Goal: Transaction & Acquisition: Purchase product/service

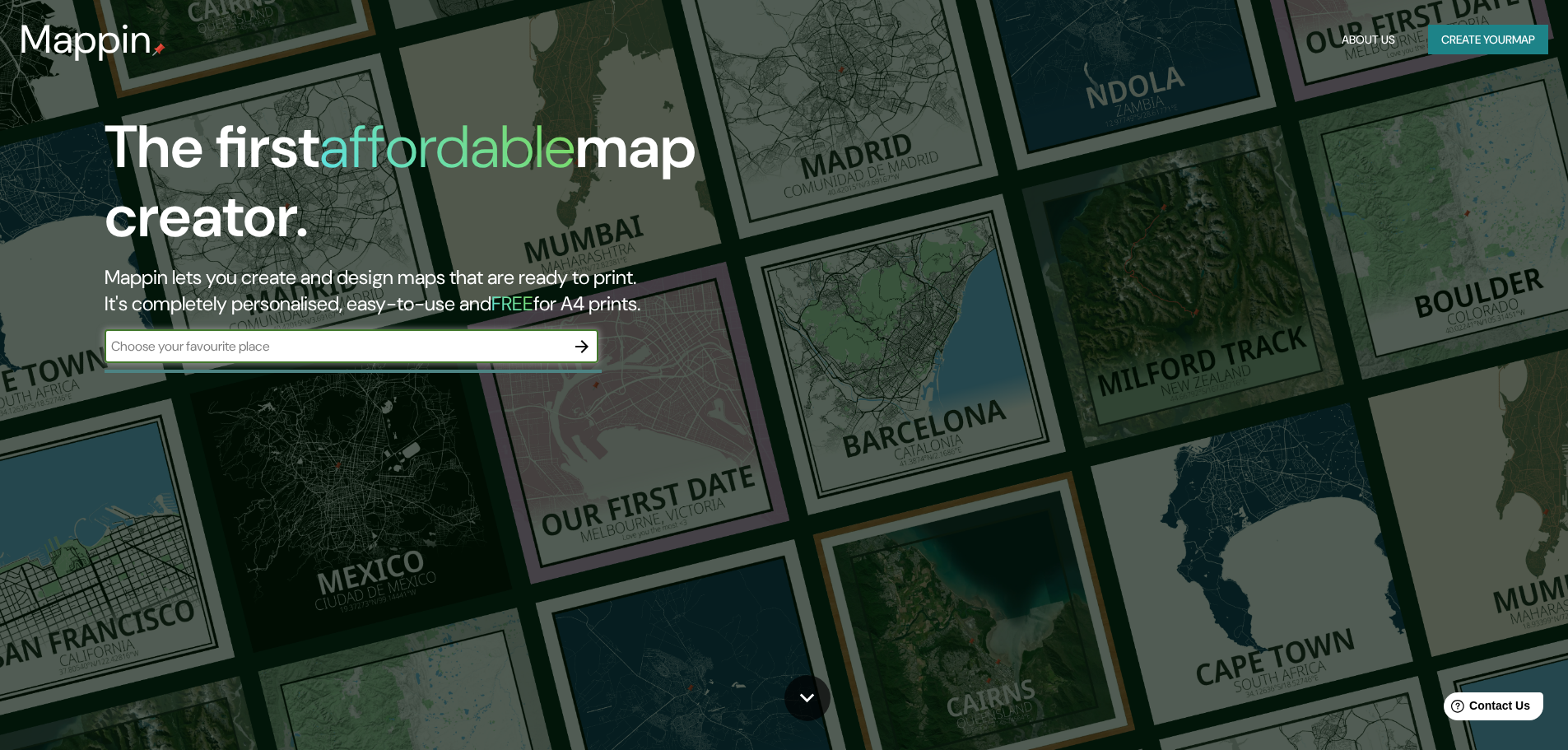
click at [159, 340] on input "text" at bounding box center [335, 346] width 461 height 19
type input "anzoategui"
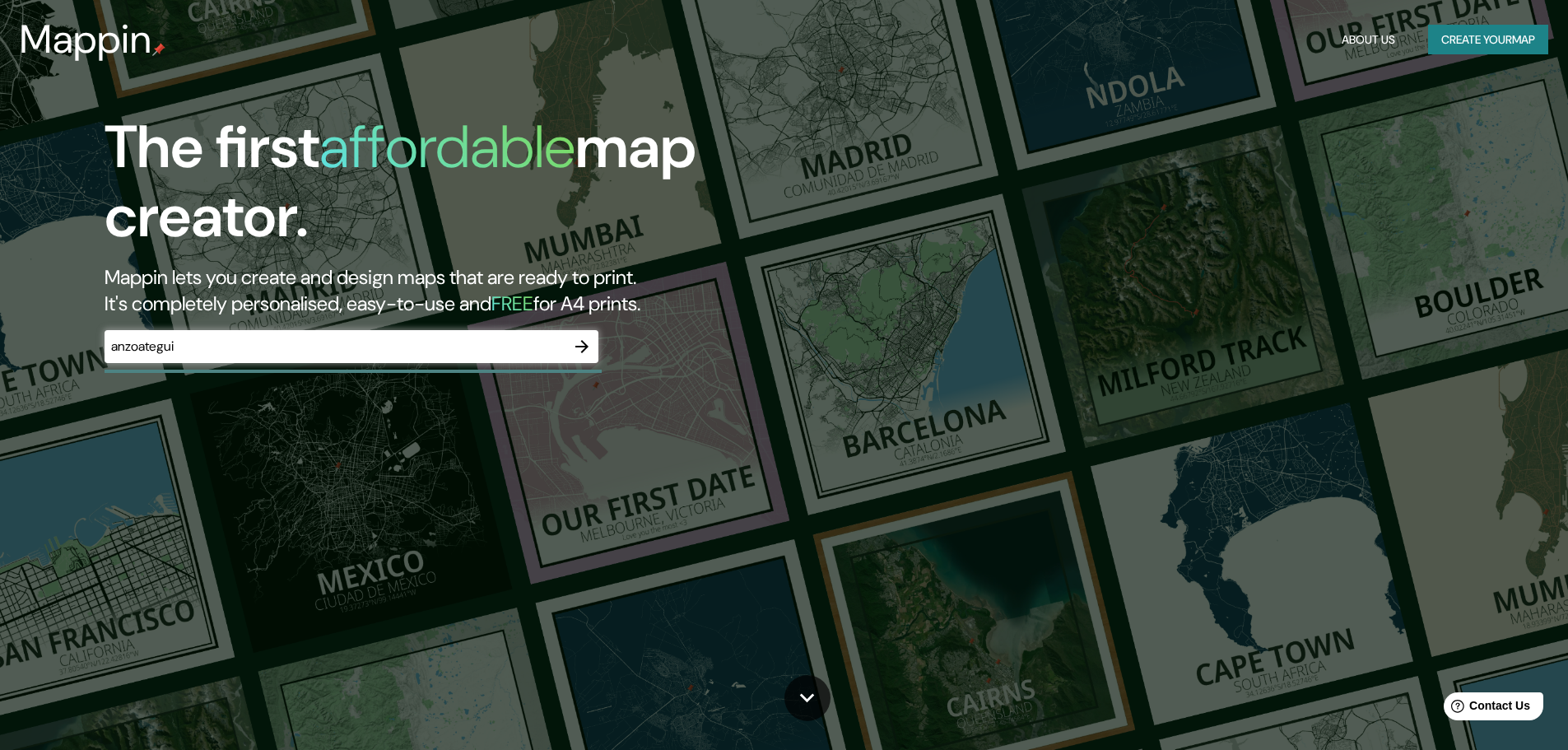
drag, startPoint x: 1465, startPoint y: 40, endPoint x: 1031, endPoint y: 149, distance: 447.5
click at [1031, 149] on div "The first affordable map creator. Mappin lets you create and design maps that a…" at bounding box center [784, 375] width 1568 height 750
click at [1511, 40] on button "Create your map" at bounding box center [1488, 40] width 120 height 30
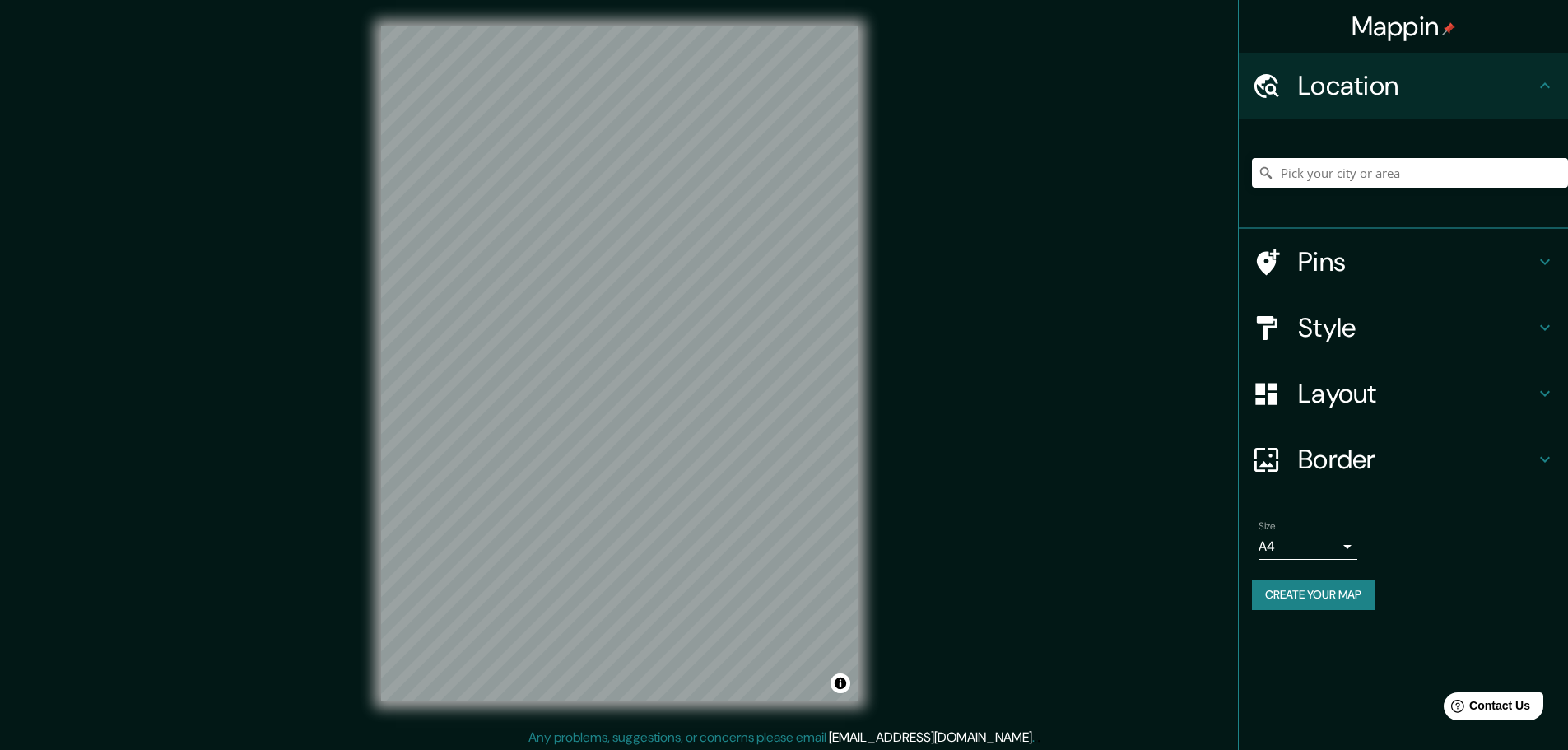
click at [1392, 73] on h4 "Location" at bounding box center [1417, 86] width 237 height 33
click at [1346, 251] on h4 "Pins" at bounding box center [1417, 262] width 237 height 33
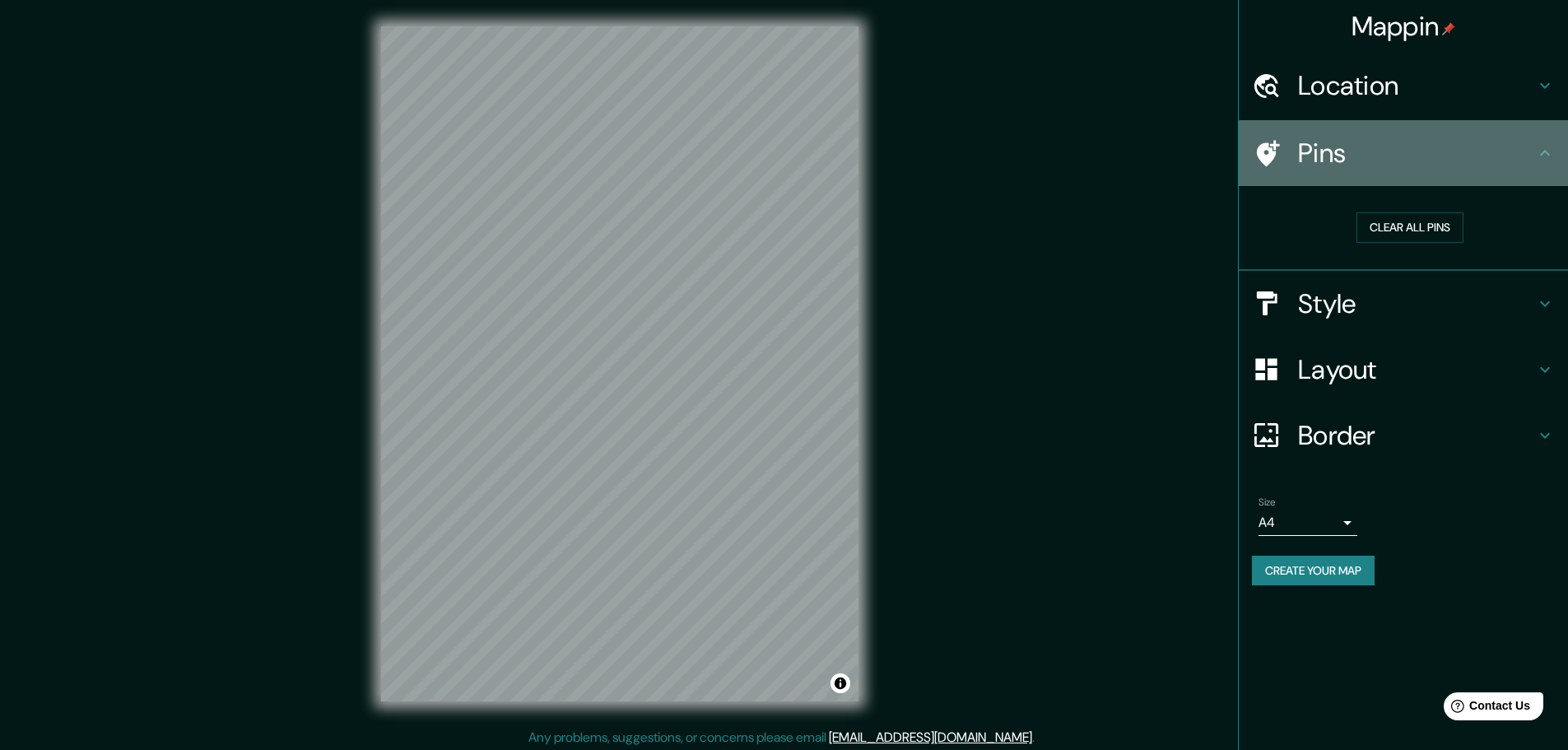
click at [1537, 163] on div "Pins" at bounding box center [1403, 153] width 329 height 66
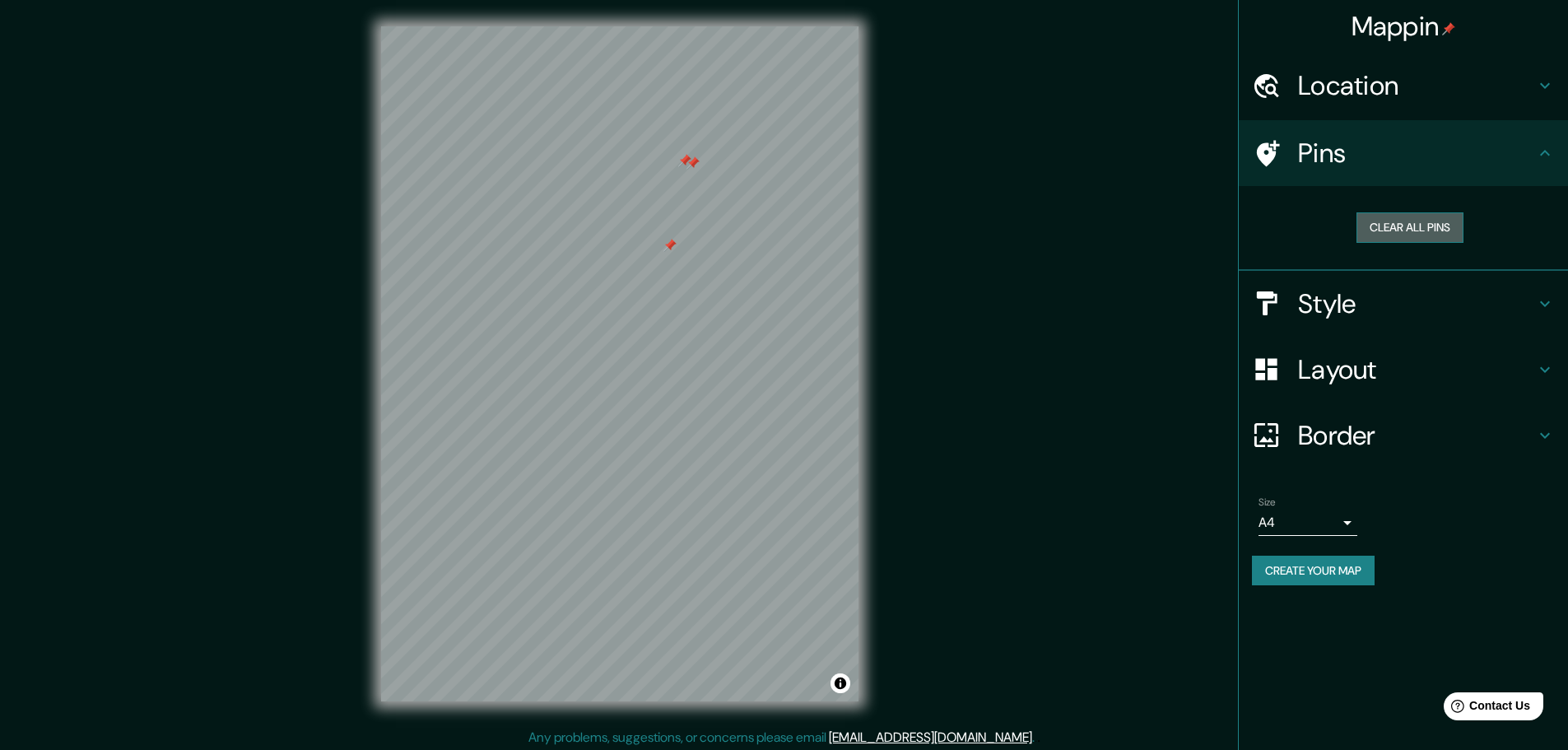
click at [1433, 220] on button "Clear all pins" at bounding box center [1411, 227] width 107 height 30
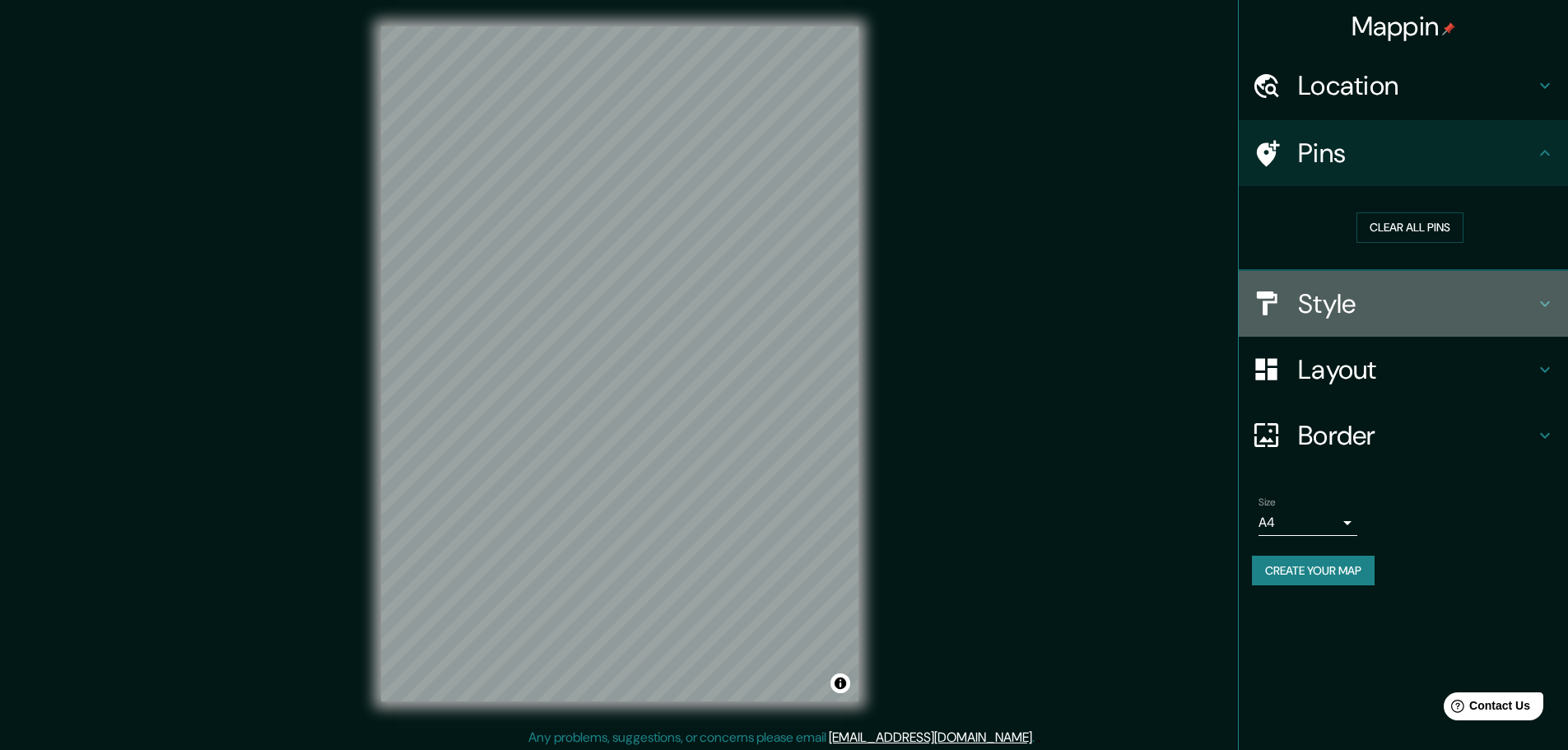
click at [1330, 296] on h4 "Style" at bounding box center [1417, 303] width 237 height 33
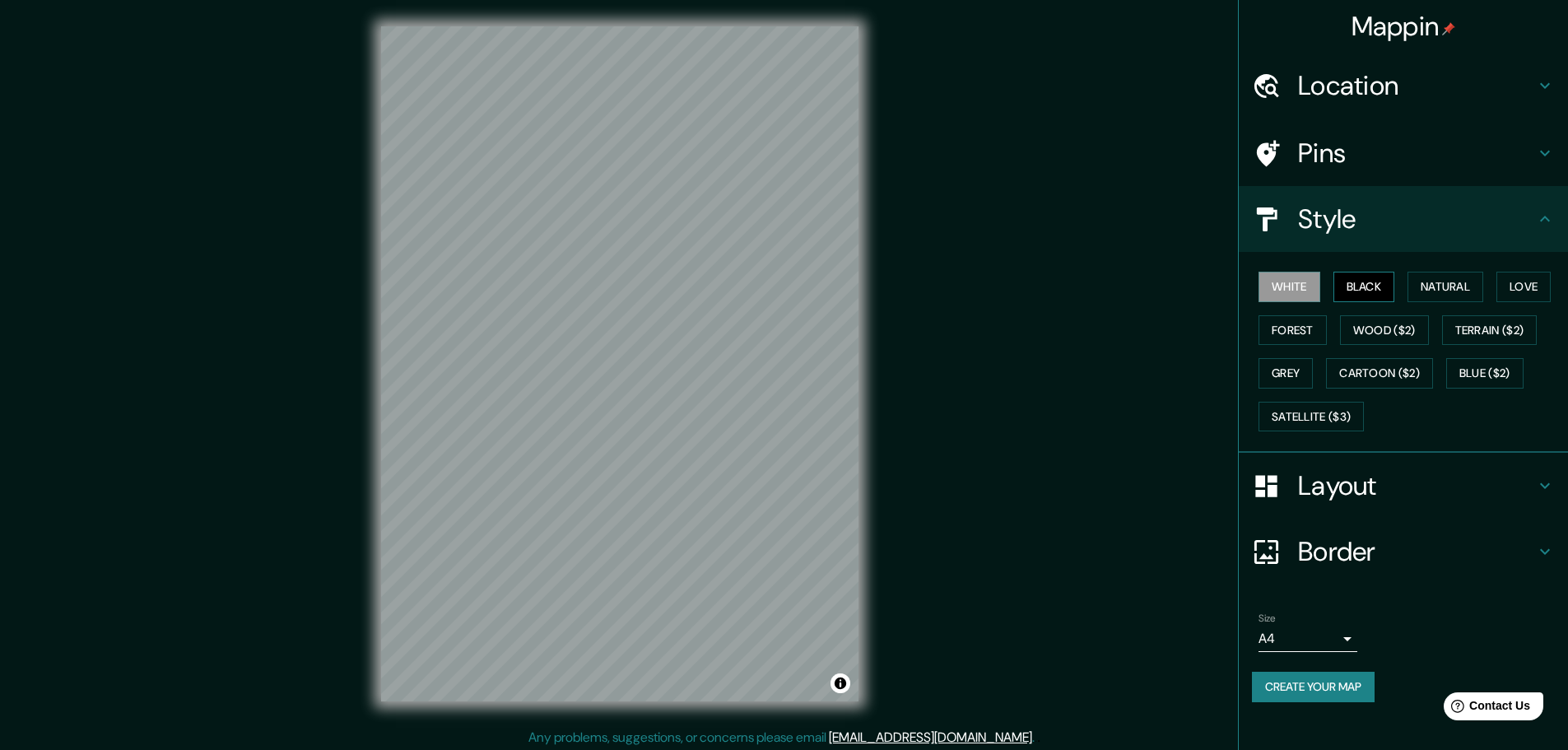
click at [1342, 289] on button "Black" at bounding box center [1364, 286] width 61 height 30
click at [1434, 283] on button "Natural" at bounding box center [1446, 286] width 76 height 30
click at [1521, 280] on button "Love" at bounding box center [1523, 286] width 54 height 30
click at [1503, 323] on button "Terrain ($2)" at bounding box center [1490, 330] width 95 height 30
click at [1470, 374] on button "Blue ($2)" at bounding box center [1485, 372] width 78 height 30
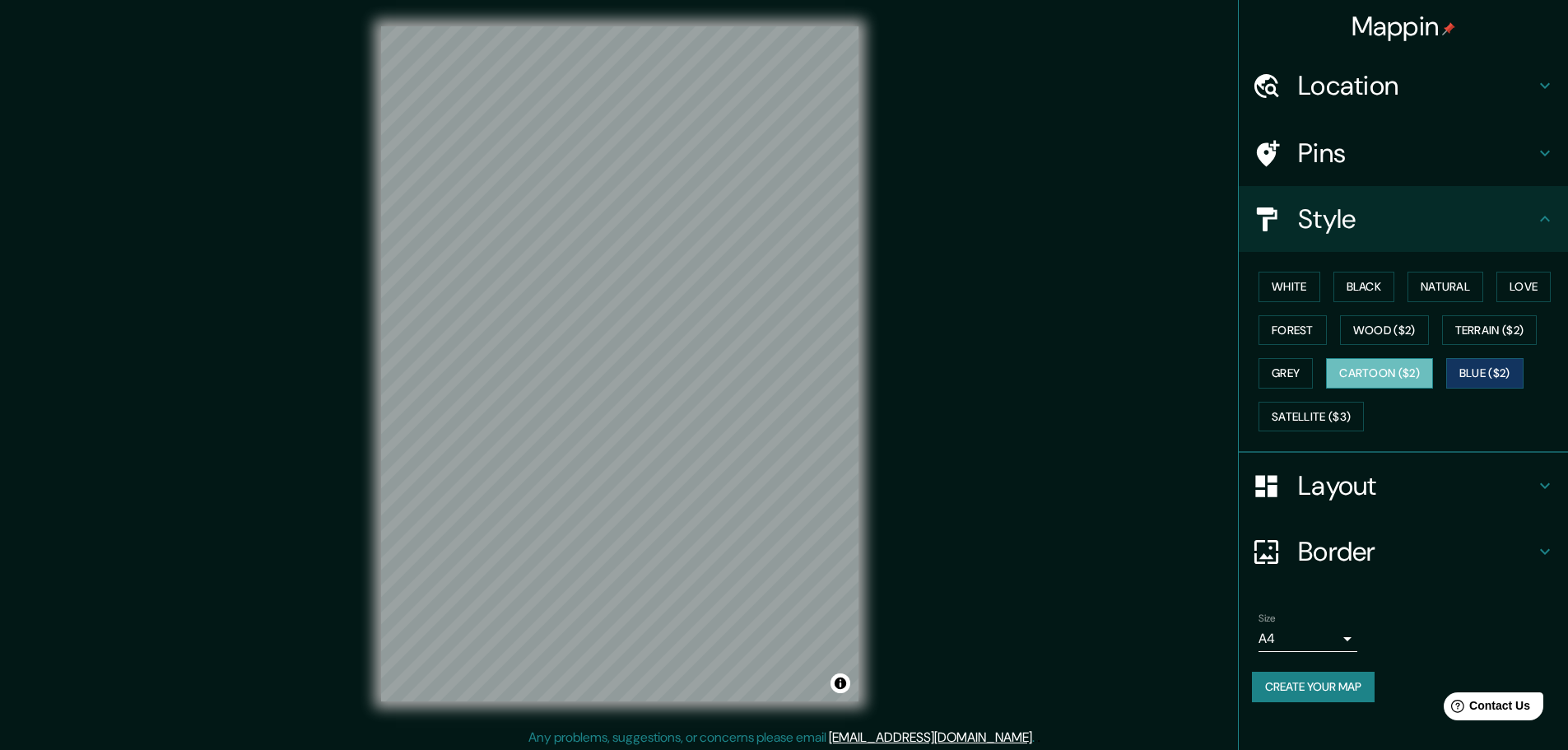
click at [1394, 376] on button "Cartoon ($2)" at bounding box center [1380, 372] width 107 height 30
click at [1291, 380] on button "Grey" at bounding box center [1285, 372] width 54 height 30
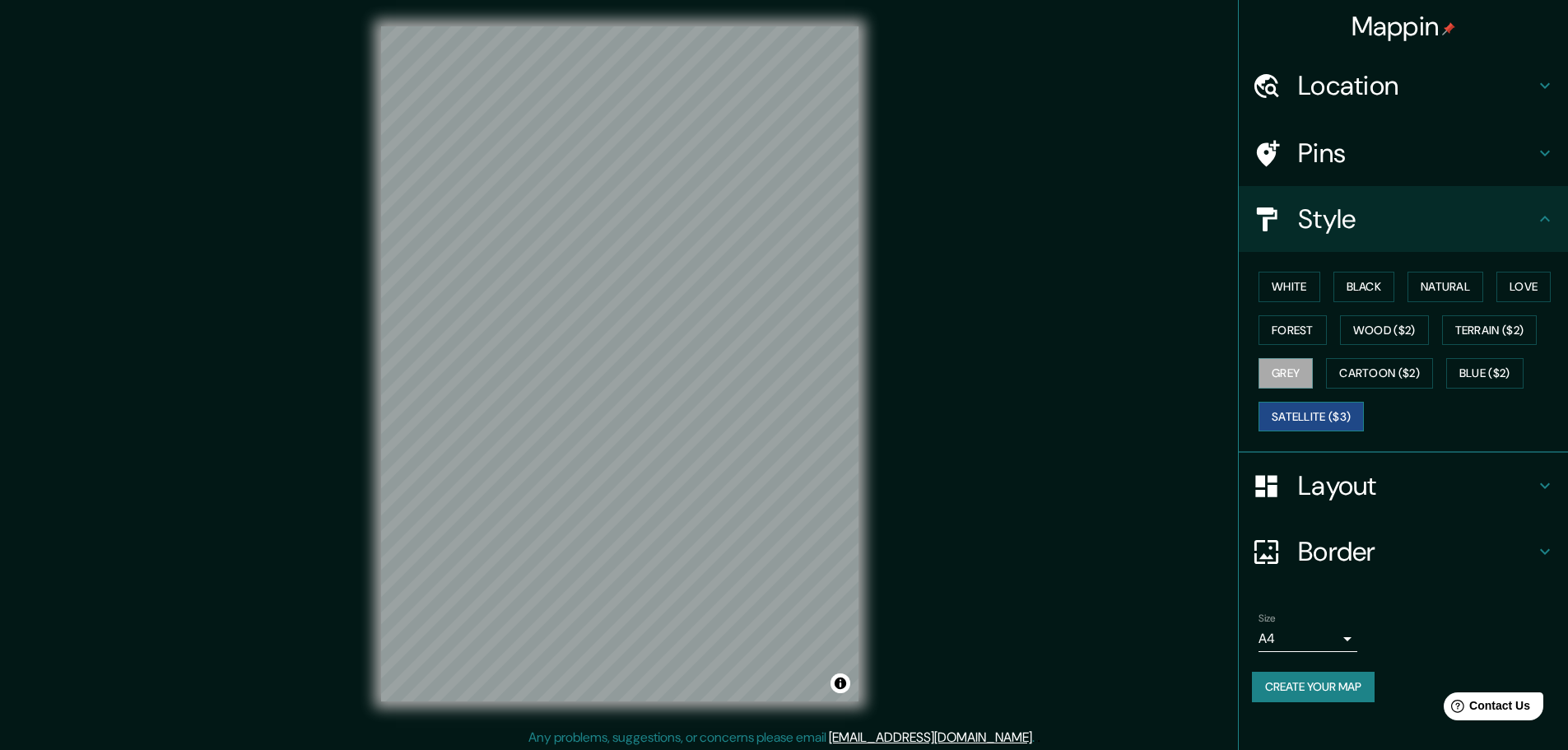
click at [1306, 414] on button "Satellite ($3)" at bounding box center [1311, 416] width 105 height 30
click at [1305, 332] on button "Forest" at bounding box center [1292, 330] width 68 height 30
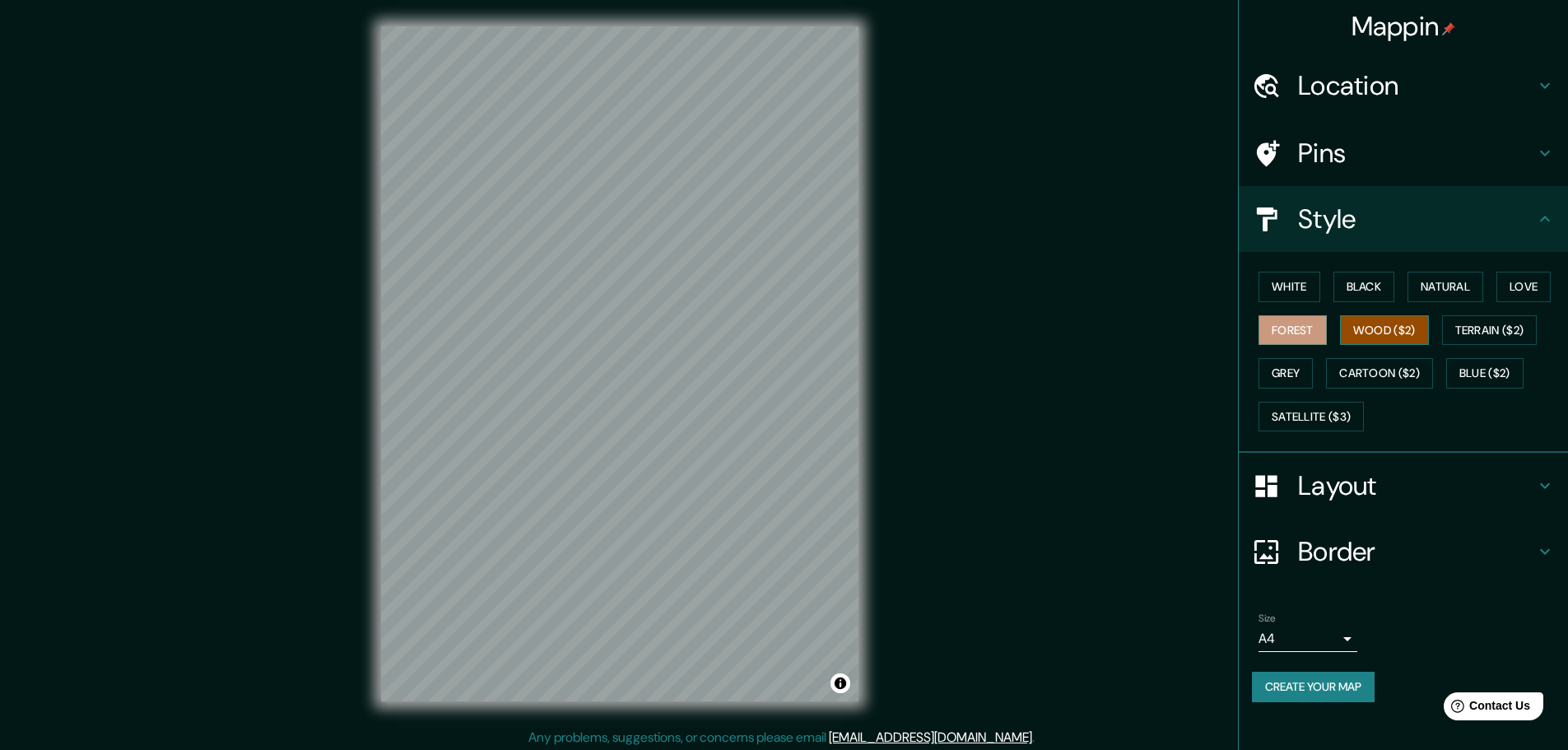
click at [1402, 331] on button "Wood ($2)" at bounding box center [1385, 330] width 89 height 30
click at [1478, 328] on button "Terrain ($2)" at bounding box center [1490, 330] width 95 height 30
click at [1357, 485] on h4 "Layout" at bounding box center [1417, 486] width 237 height 33
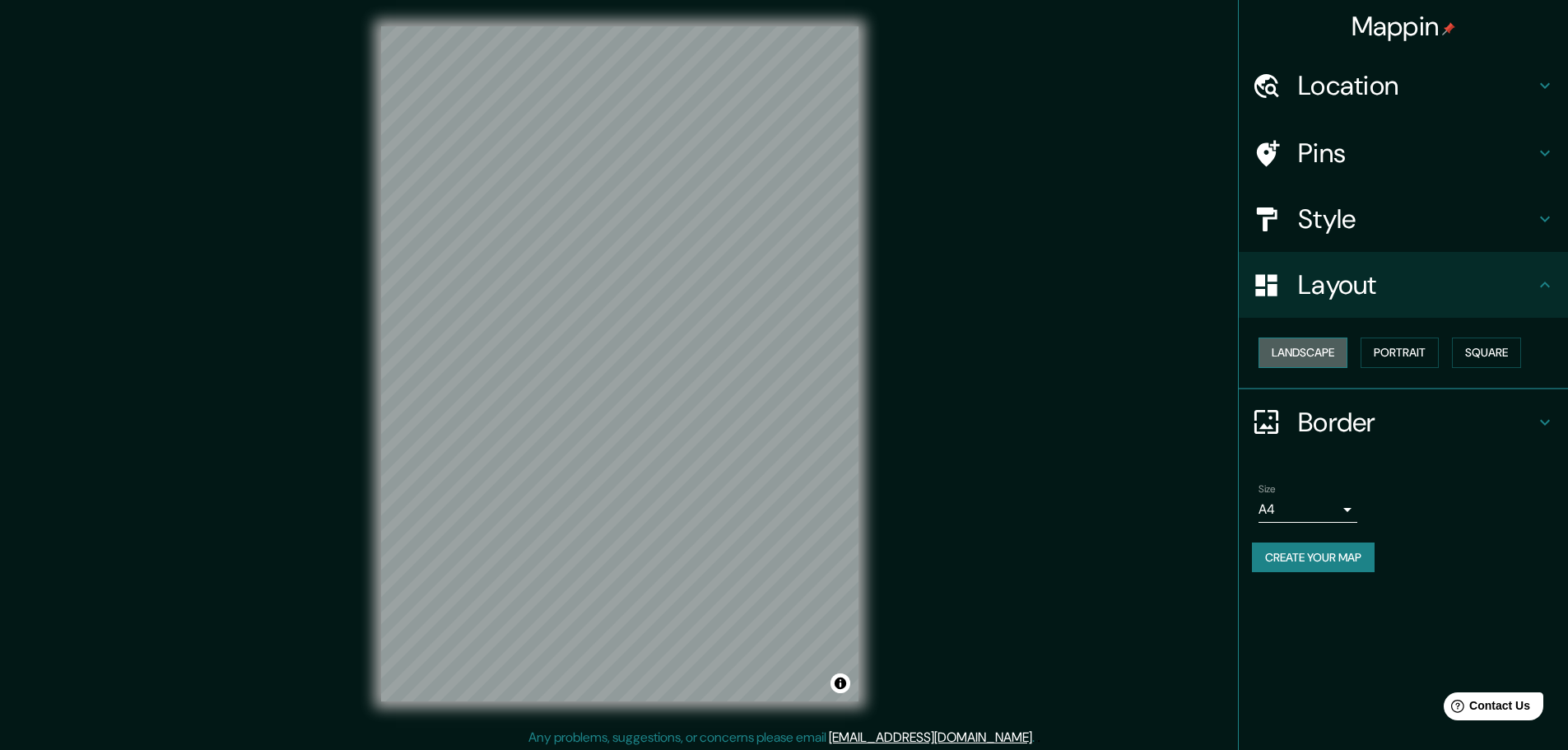
click at [1282, 340] on button "Landscape" at bounding box center [1303, 352] width 89 height 30
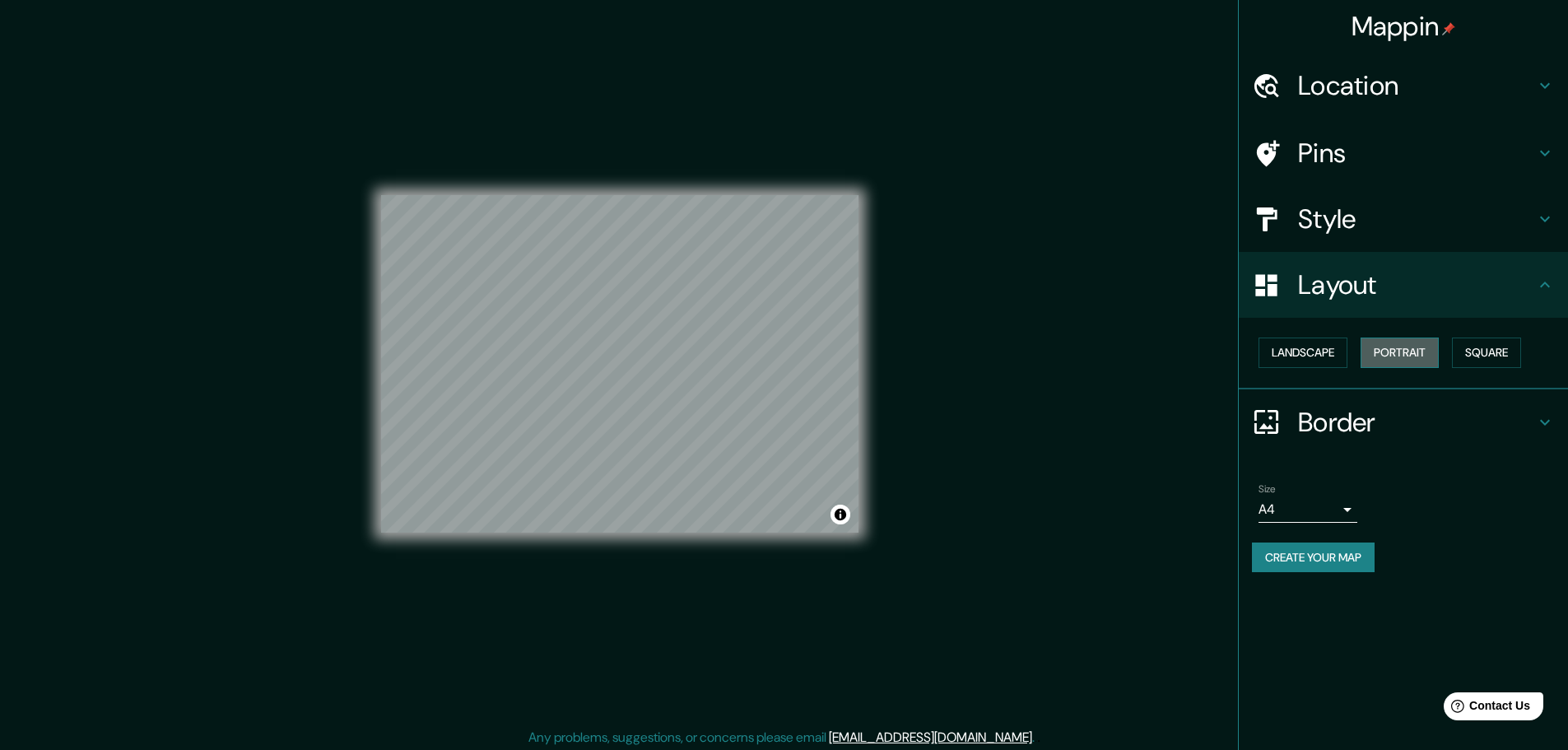
click at [1420, 355] on button "Portrait" at bounding box center [1399, 352] width 78 height 30
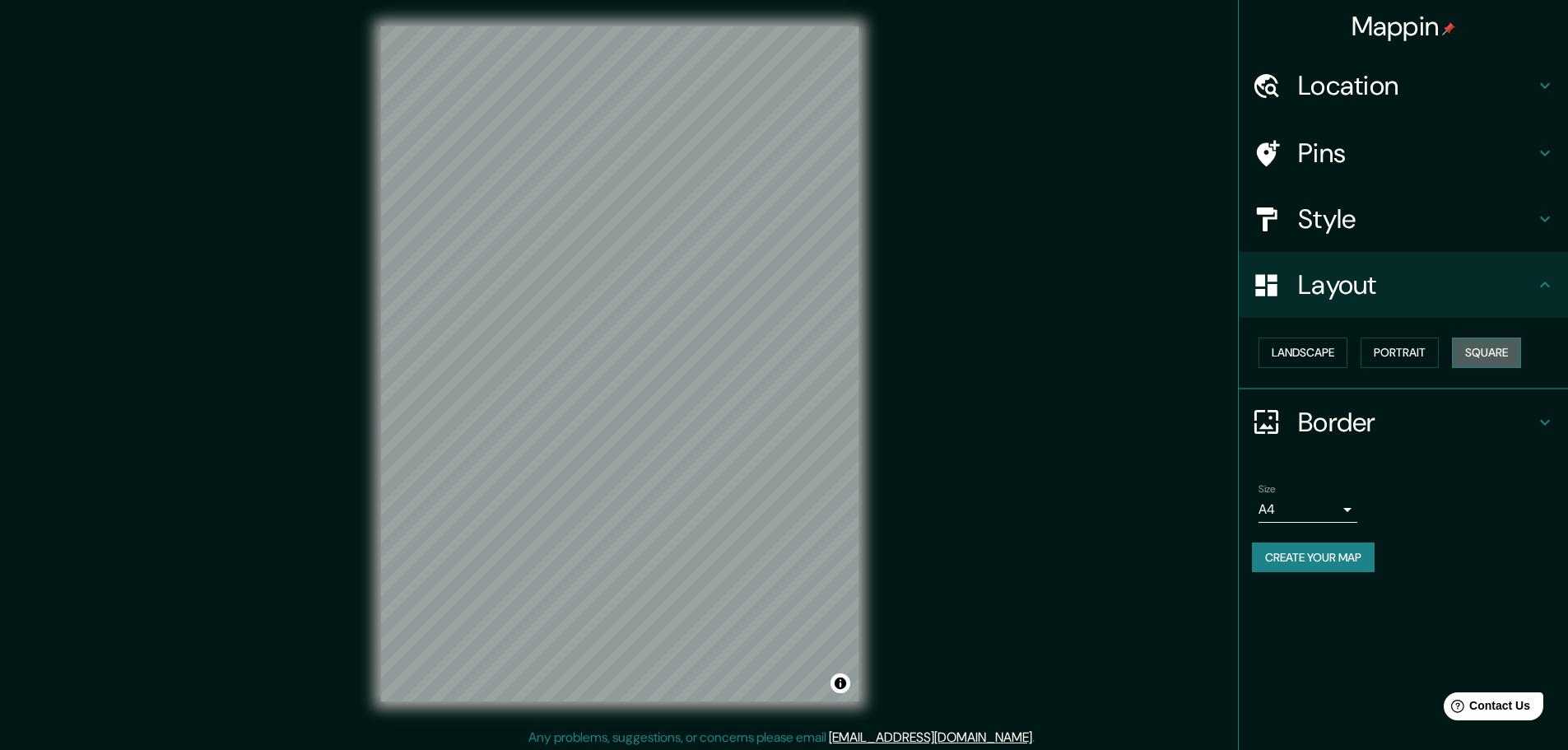
click at [1476, 351] on button "Square" at bounding box center [1487, 352] width 69 height 30
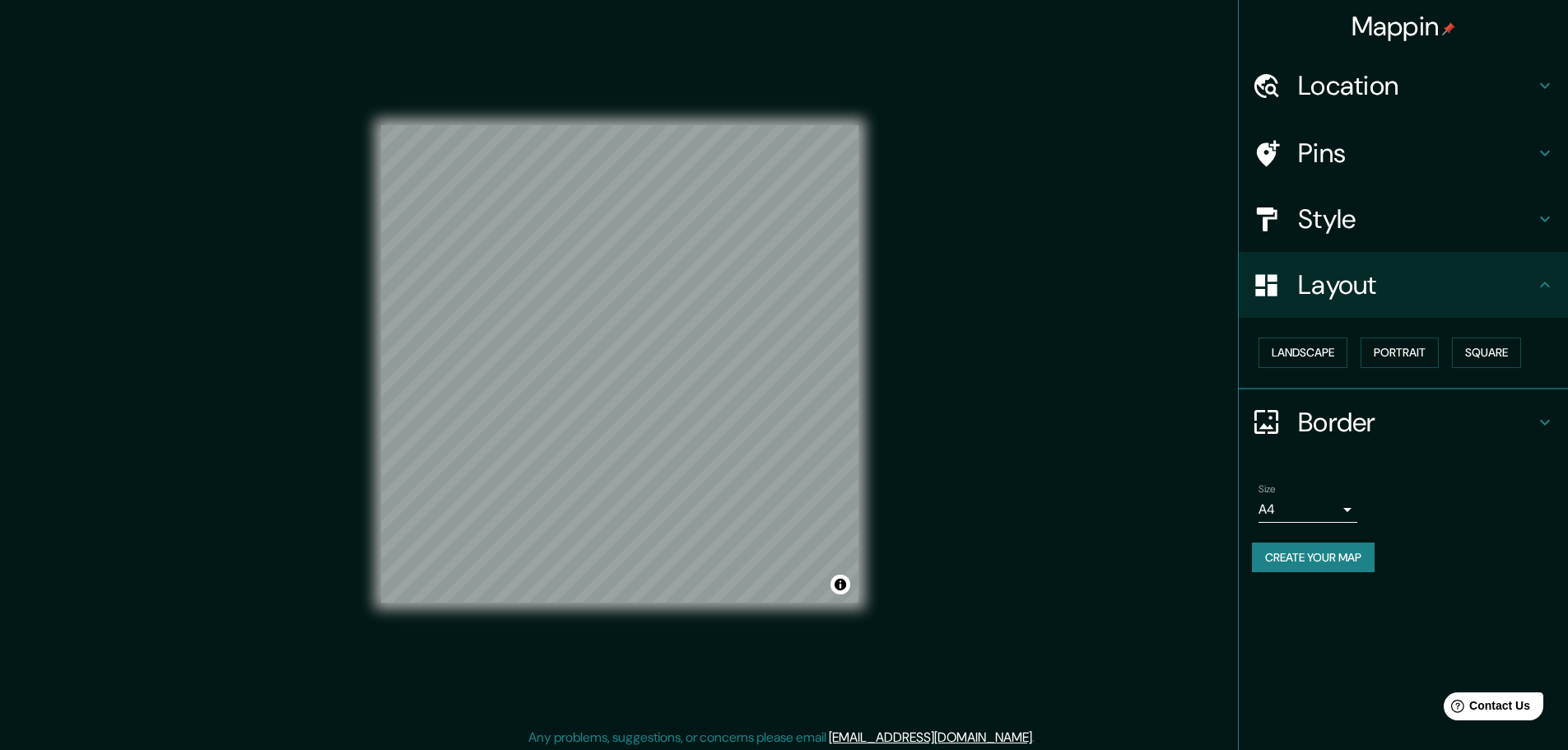
click at [1342, 505] on body "Mappin Location Pins Style Layout Landscape Portrait Square Border Choose a bor…" at bounding box center [784, 375] width 1568 height 750
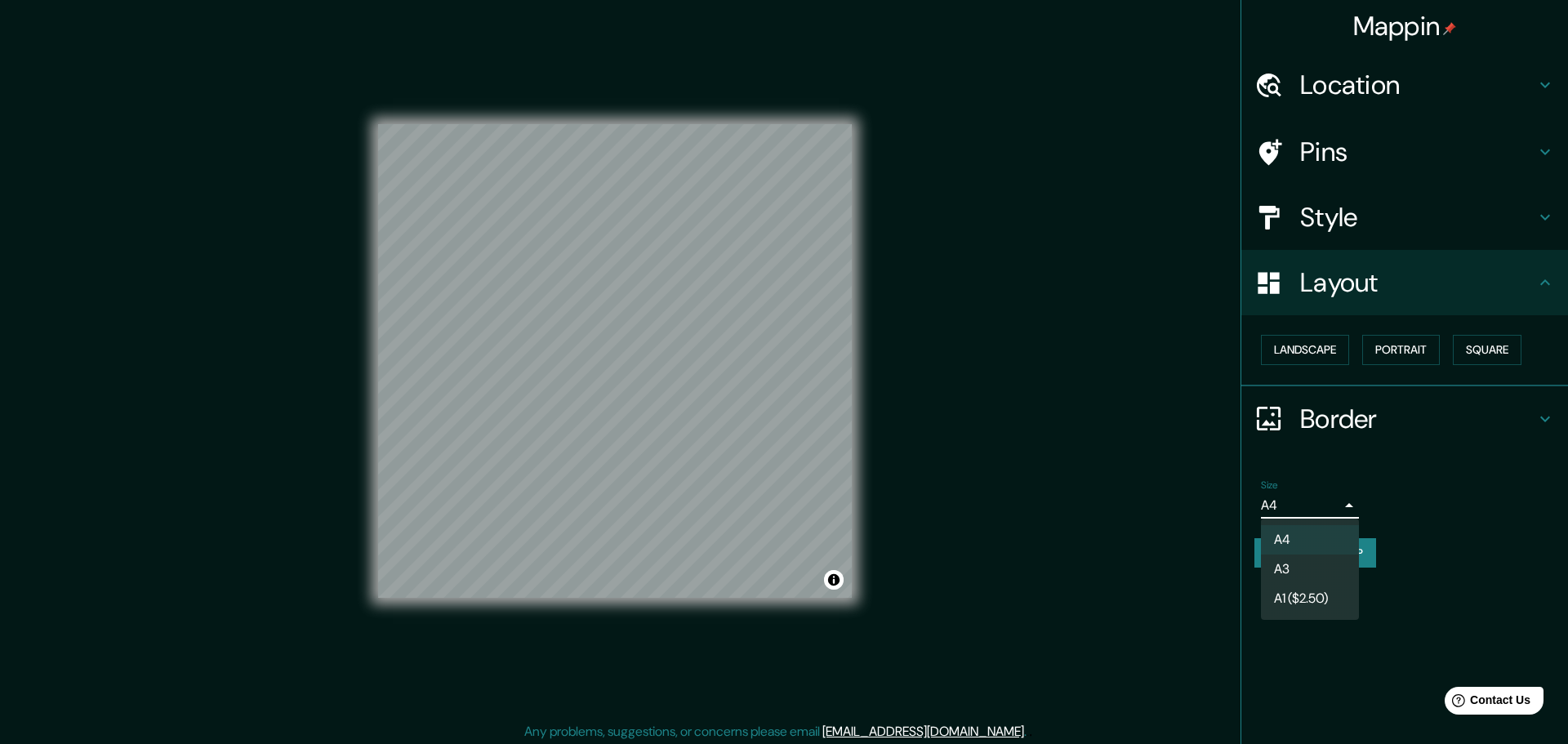
click at [1307, 597] on li "A1 ($2.50)" at bounding box center [1310, 598] width 98 height 29
type input "a3"
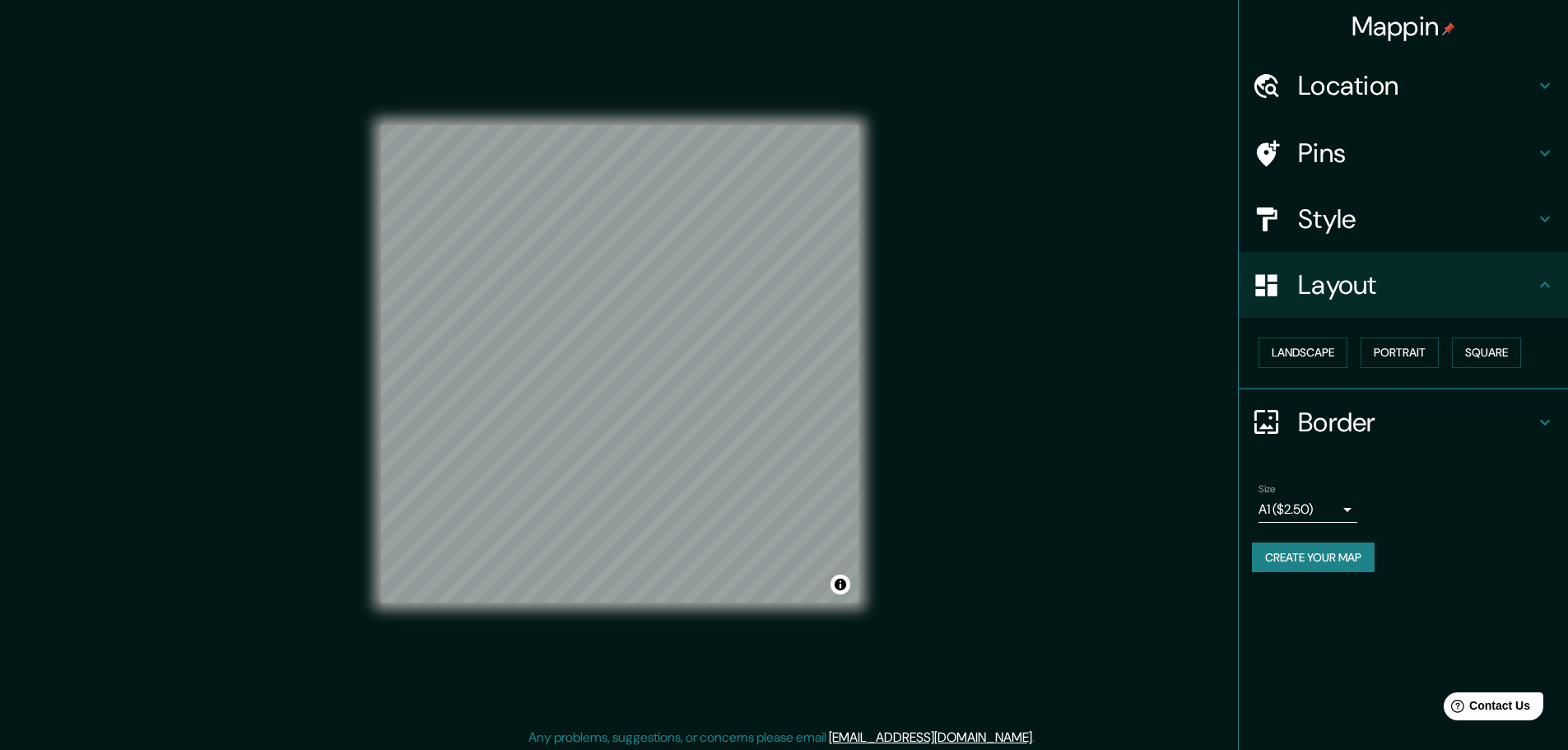
click at [1338, 278] on h4 "Layout" at bounding box center [1417, 284] width 237 height 33
click at [1389, 202] on h4 "Style" at bounding box center [1417, 219] width 237 height 33
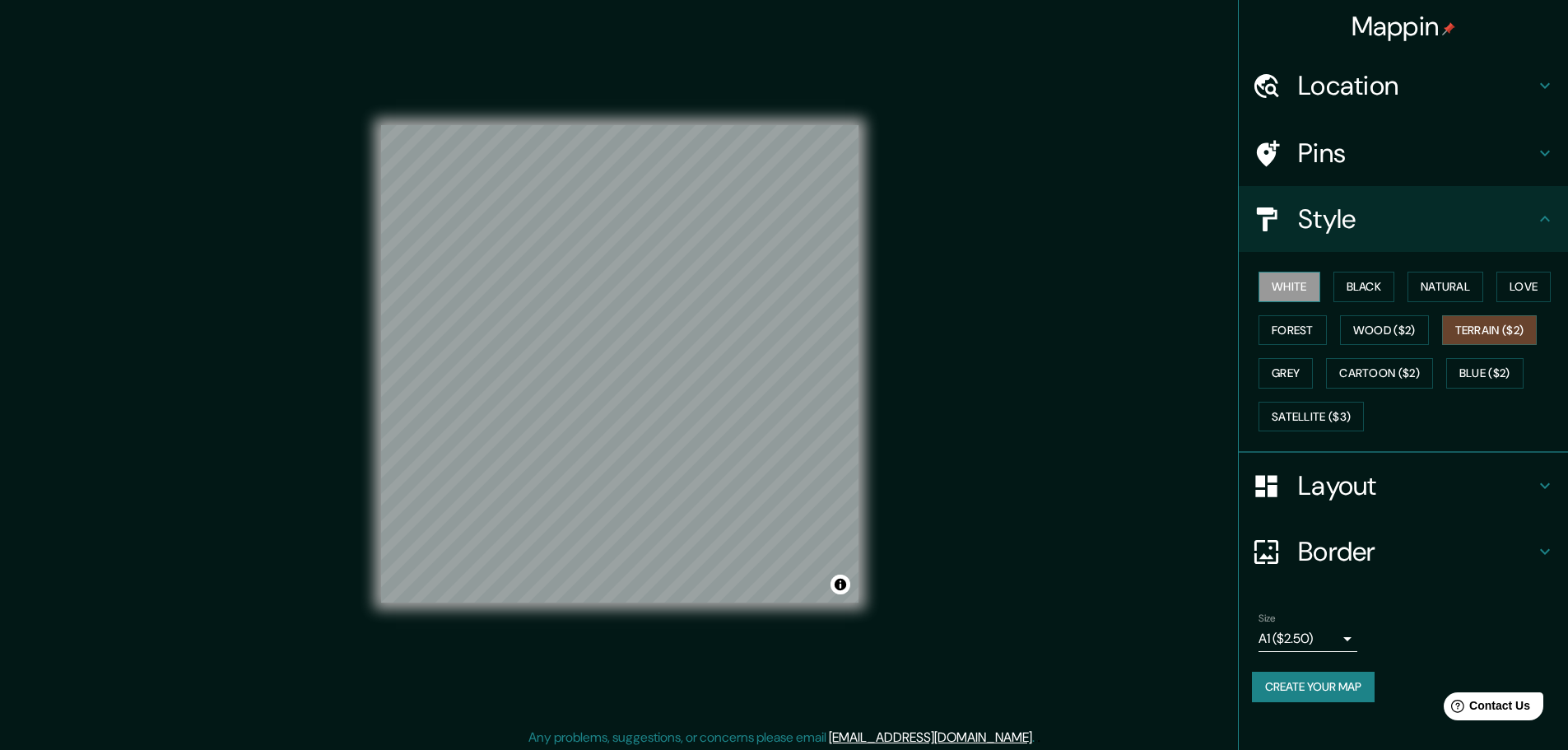
click at [1289, 287] on button "White" at bounding box center [1289, 286] width 61 height 30
click at [1335, 540] on h4 "Border" at bounding box center [1417, 551] width 237 height 33
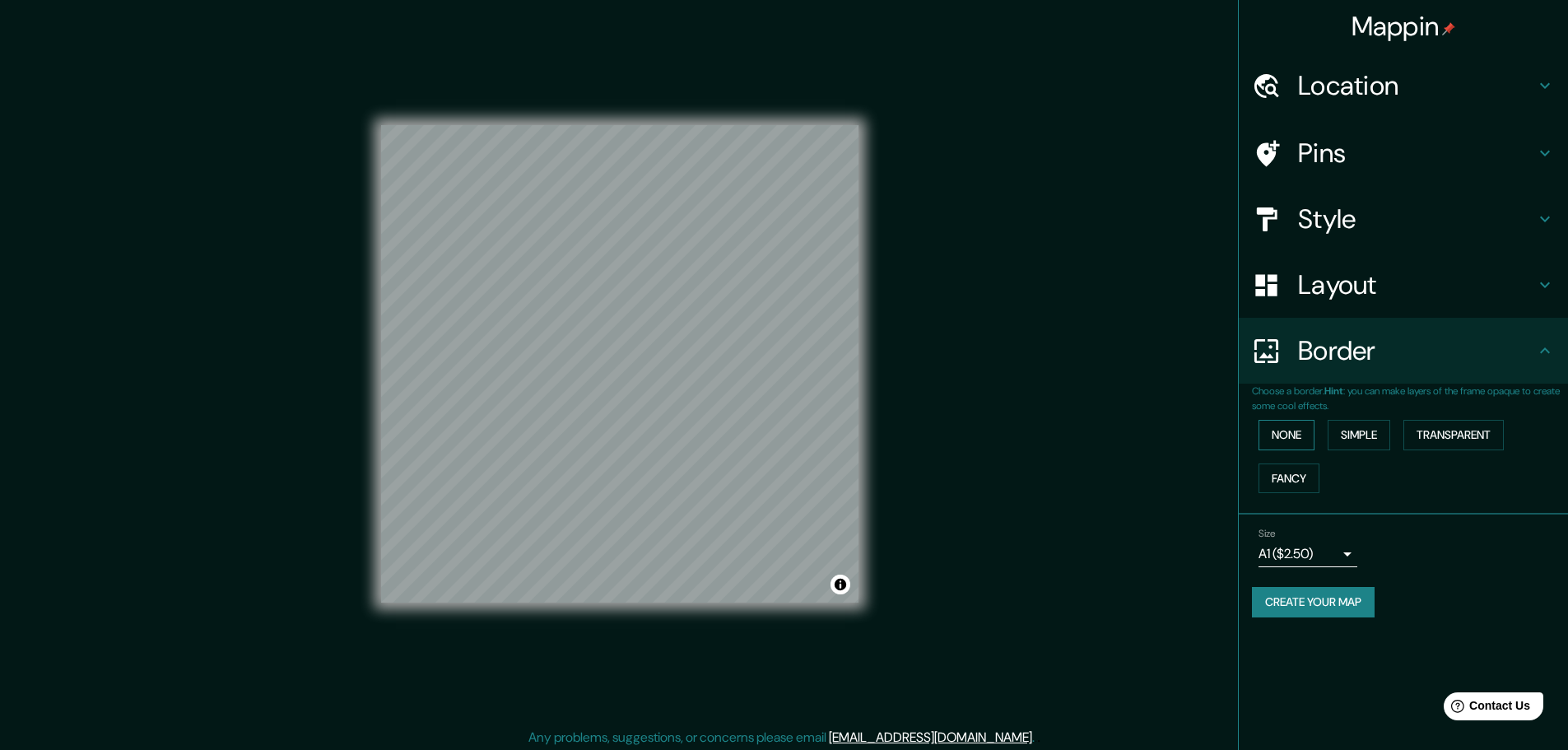
click at [1289, 442] on button "None" at bounding box center [1286, 435] width 56 height 30
click at [1286, 471] on button "Fancy" at bounding box center [1289, 478] width 61 height 30
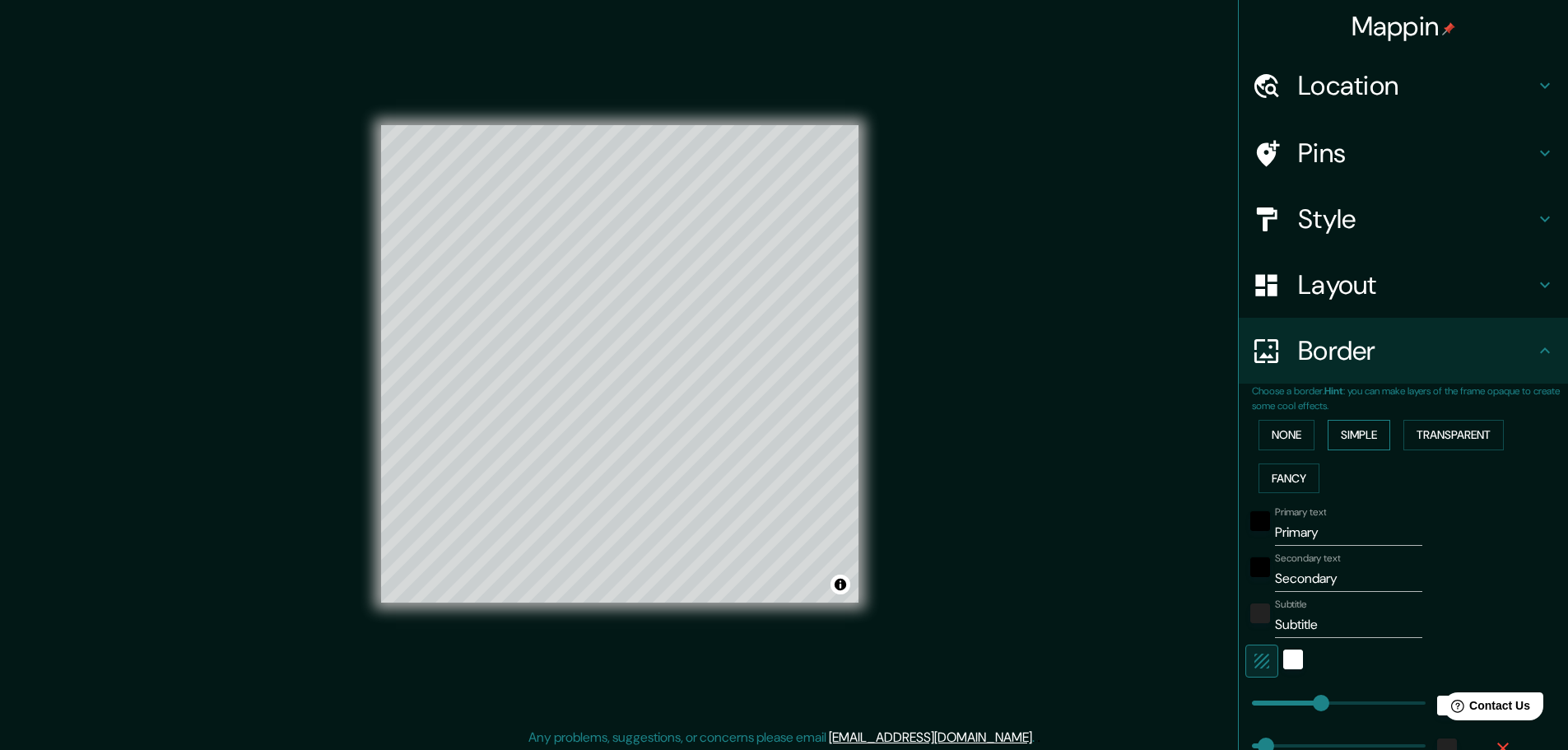
click at [1358, 438] on button "Simple" at bounding box center [1359, 435] width 62 height 30
click at [1470, 431] on button "Transparent" at bounding box center [1454, 435] width 100 height 30
click at [1361, 292] on h4 "Layout" at bounding box center [1417, 284] width 237 height 33
type input "278"
type input "46"
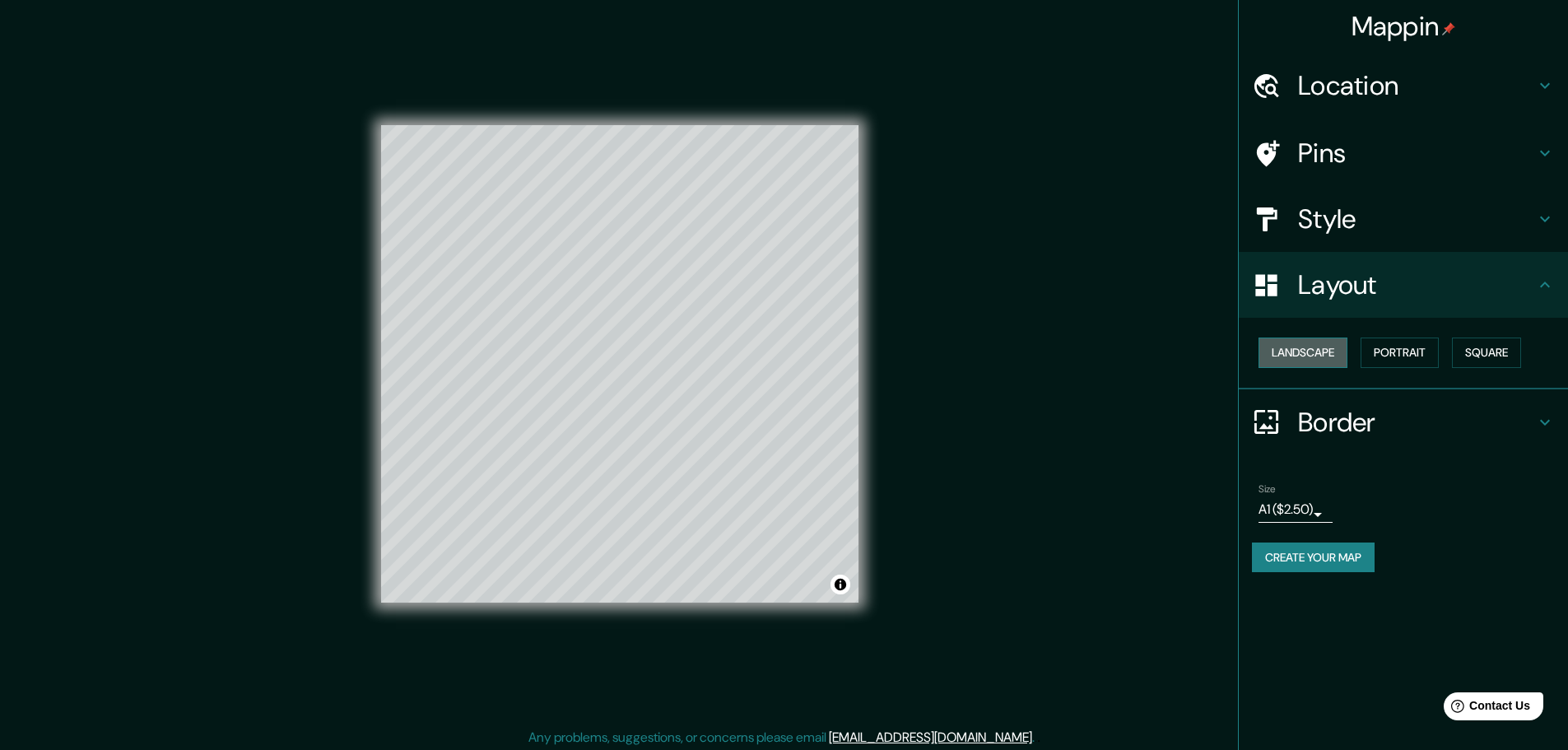
click at [1318, 359] on button "Landscape" at bounding box center [1303, 352] width 89 height 30
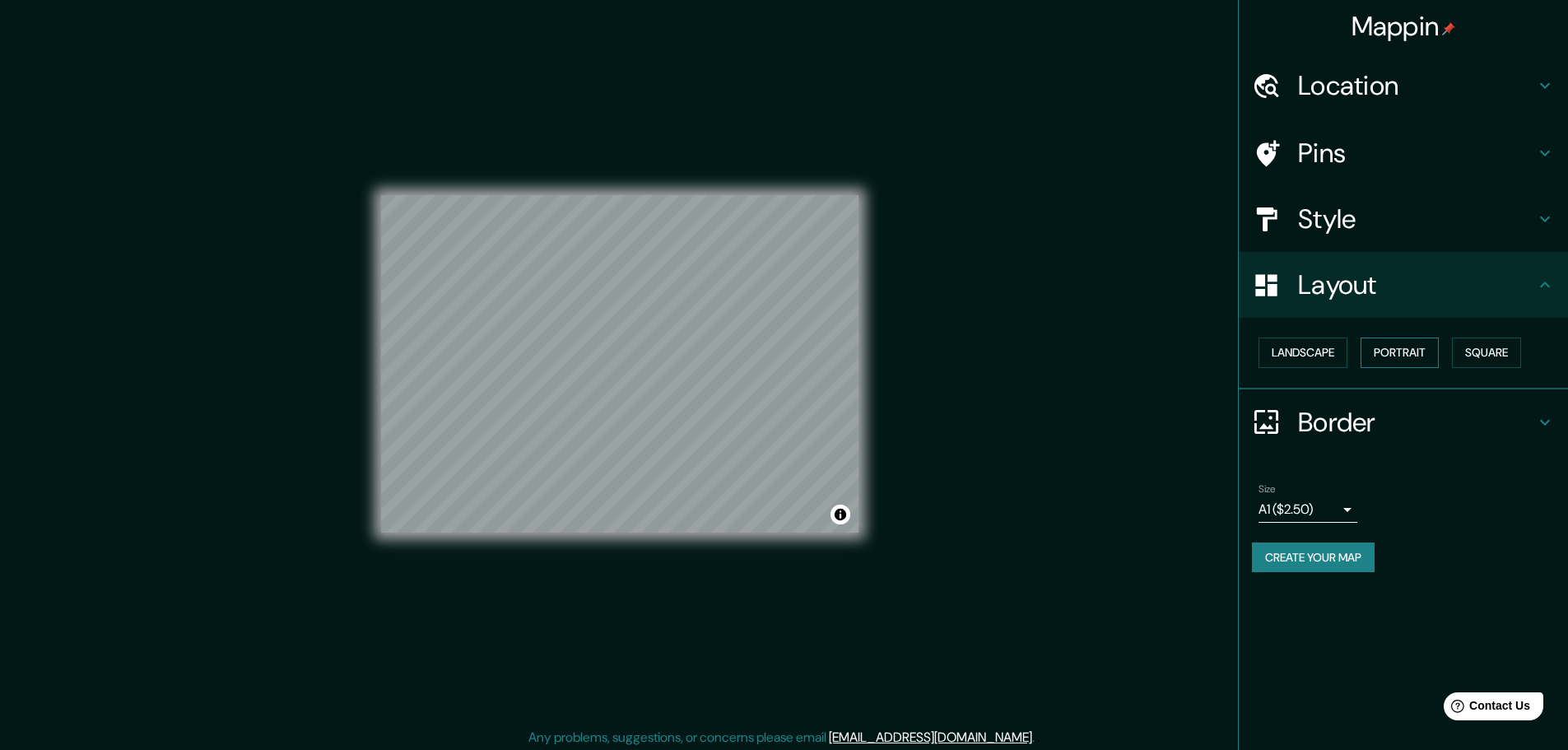
click at [1385, 351] on button "Portrait" at bounding box center [1399, 352] width 78 height 30
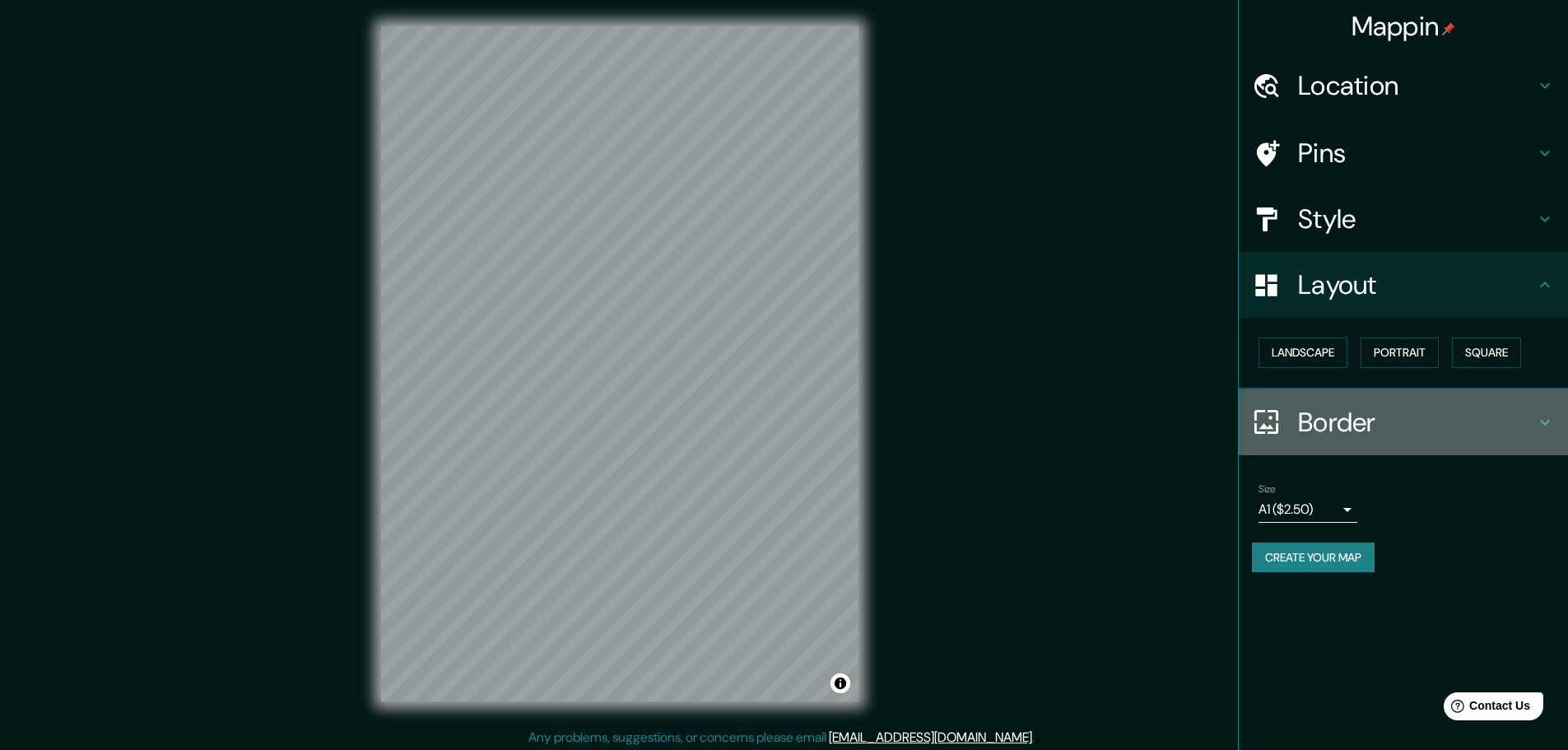
click at [1335, 429] on h4 "Border" at bounding box center [1417, 423] width 237 height 33
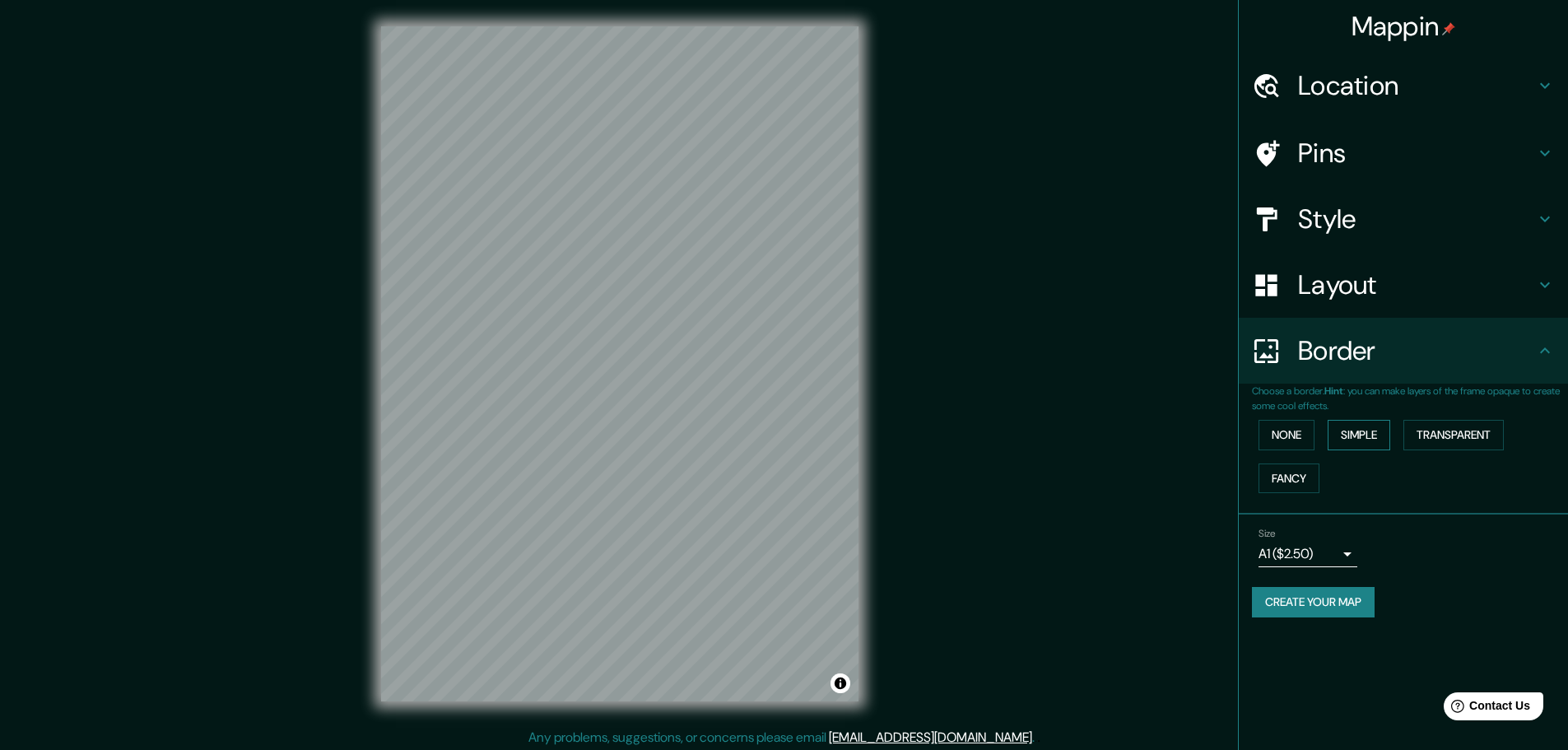
click at [1355, 441] on button "Simple" at bounding box center [1359, 435] width 62 height 30
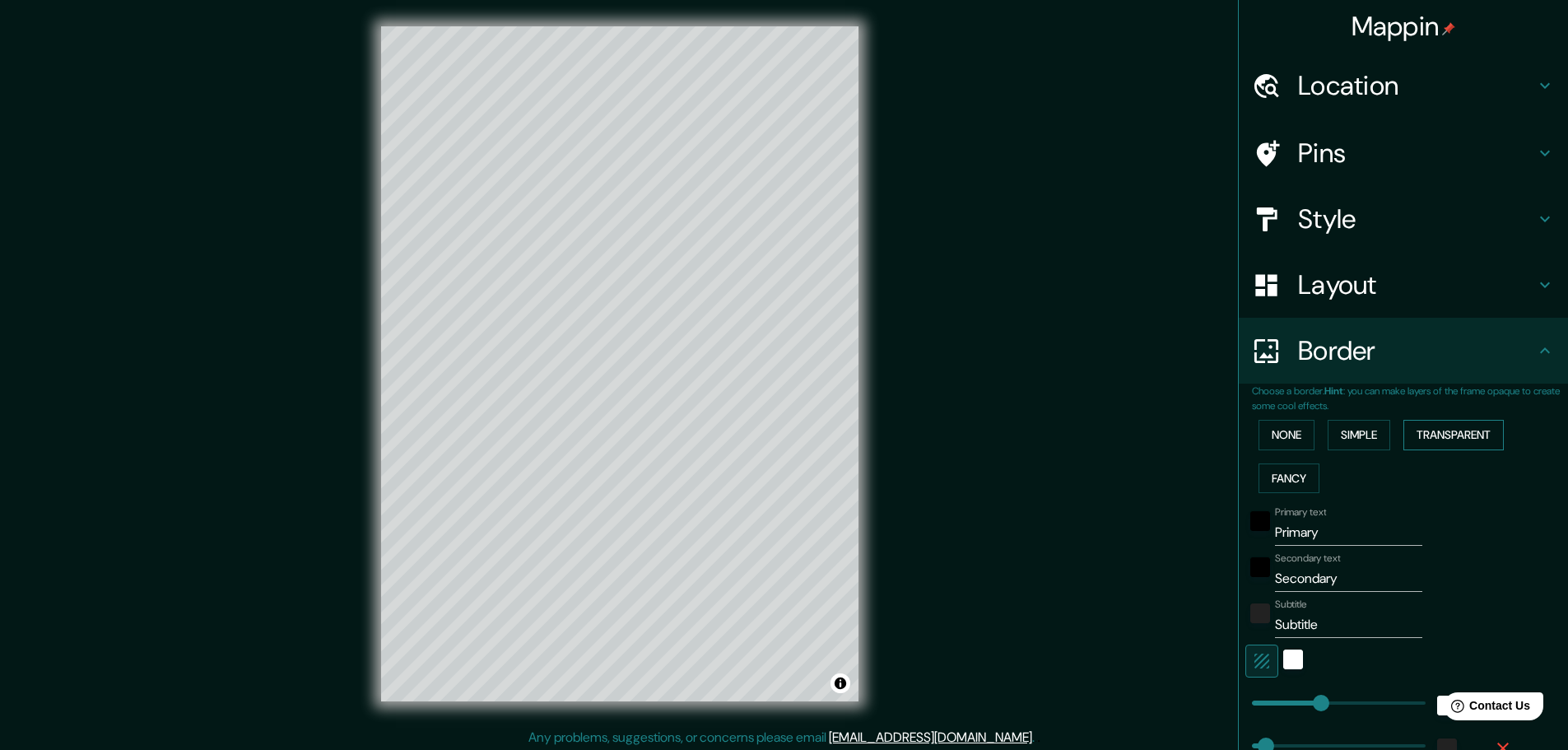
click at [1412, 436] on button "Transparent" at bounding box center [1454, 435] width 100 height 30
click at [1259, 484] on button "Fancy" at bounding box center [1289, 478] width 61 height 30
click at [1452, 436] on button "Transparent" at bounding box center [1454, 435] width 100 height 30
click at [1306, 157] on h4 "Pins" at bounding box center [1417, 153] width 237 height 33
type input "278"
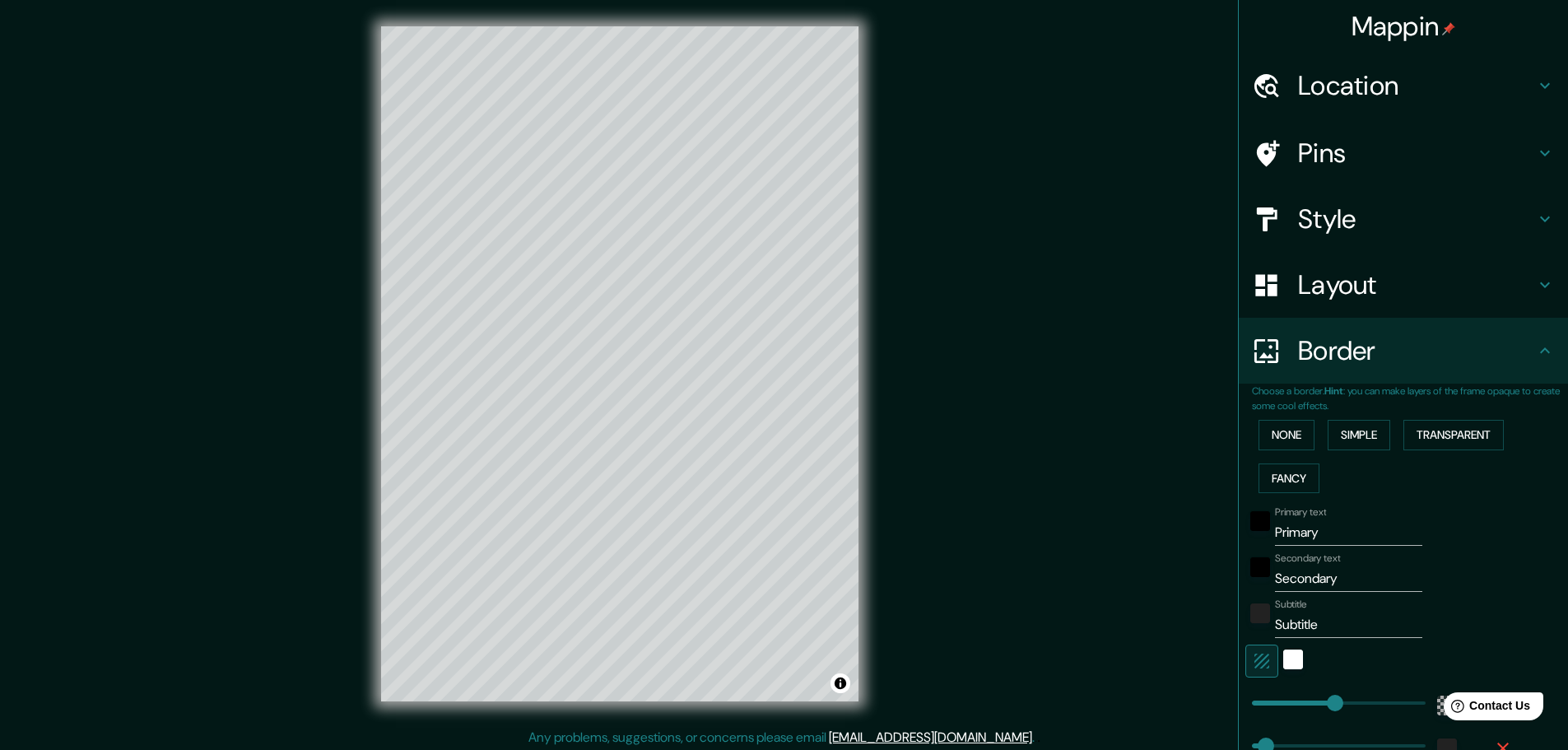
type input "46"
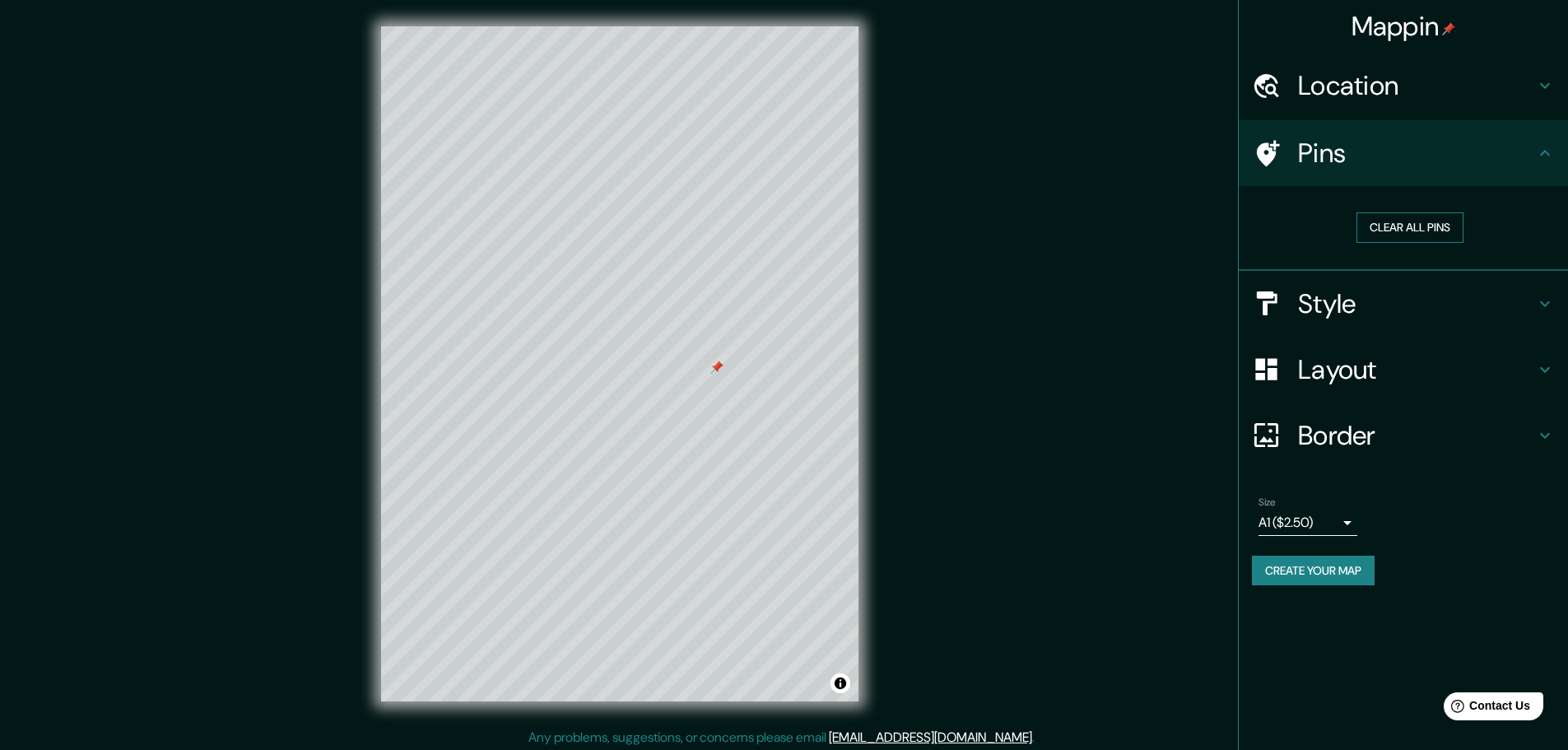
click at [1372, 231] on button "Clear all pins" at bounding box center [1411, 227] width 107 height 30
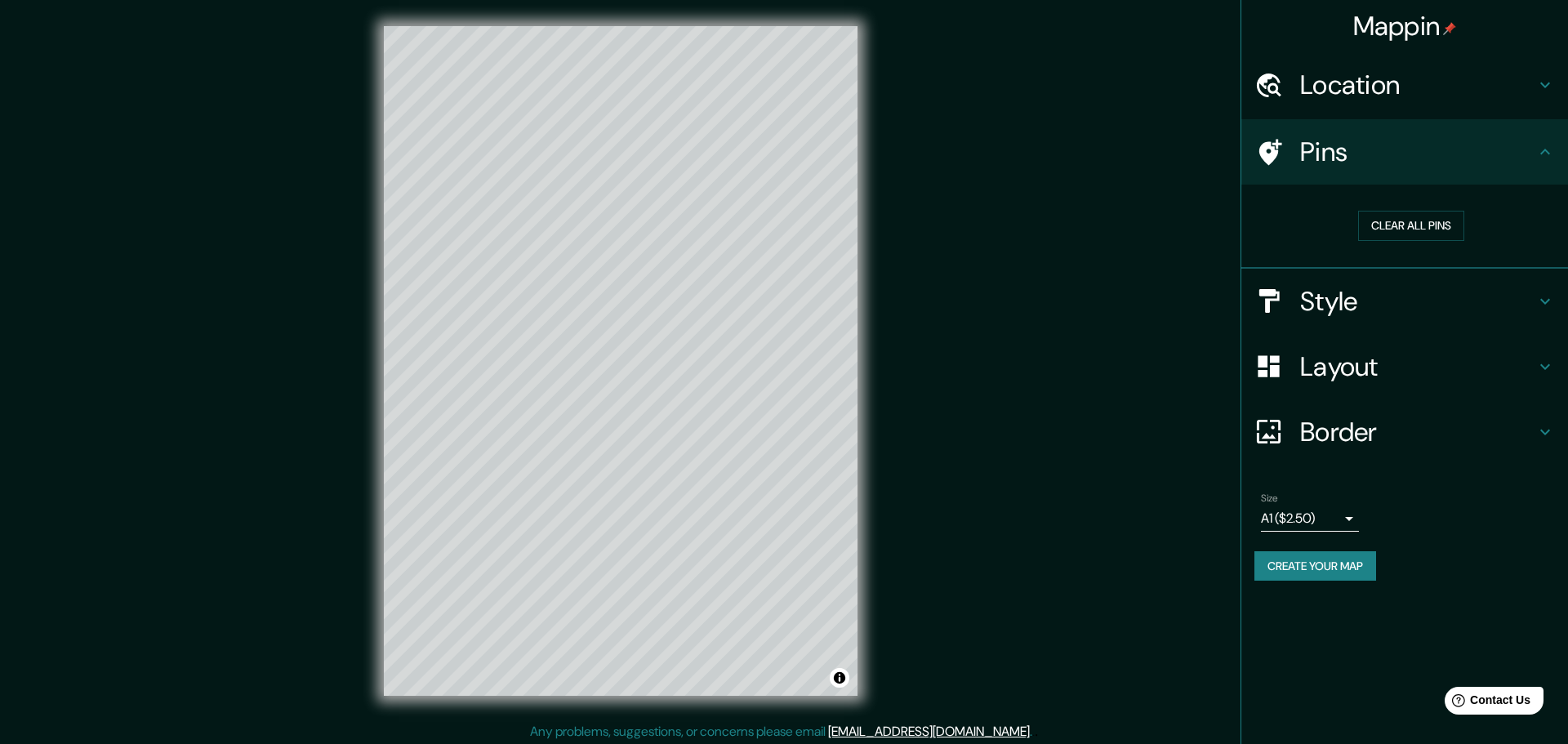
click at [1313, 507] on body "Mappin Location Pins Clear all pins Style Layout Border Choose a border. Hint :…" at bounding box center [784, 372] width 1568 height 744
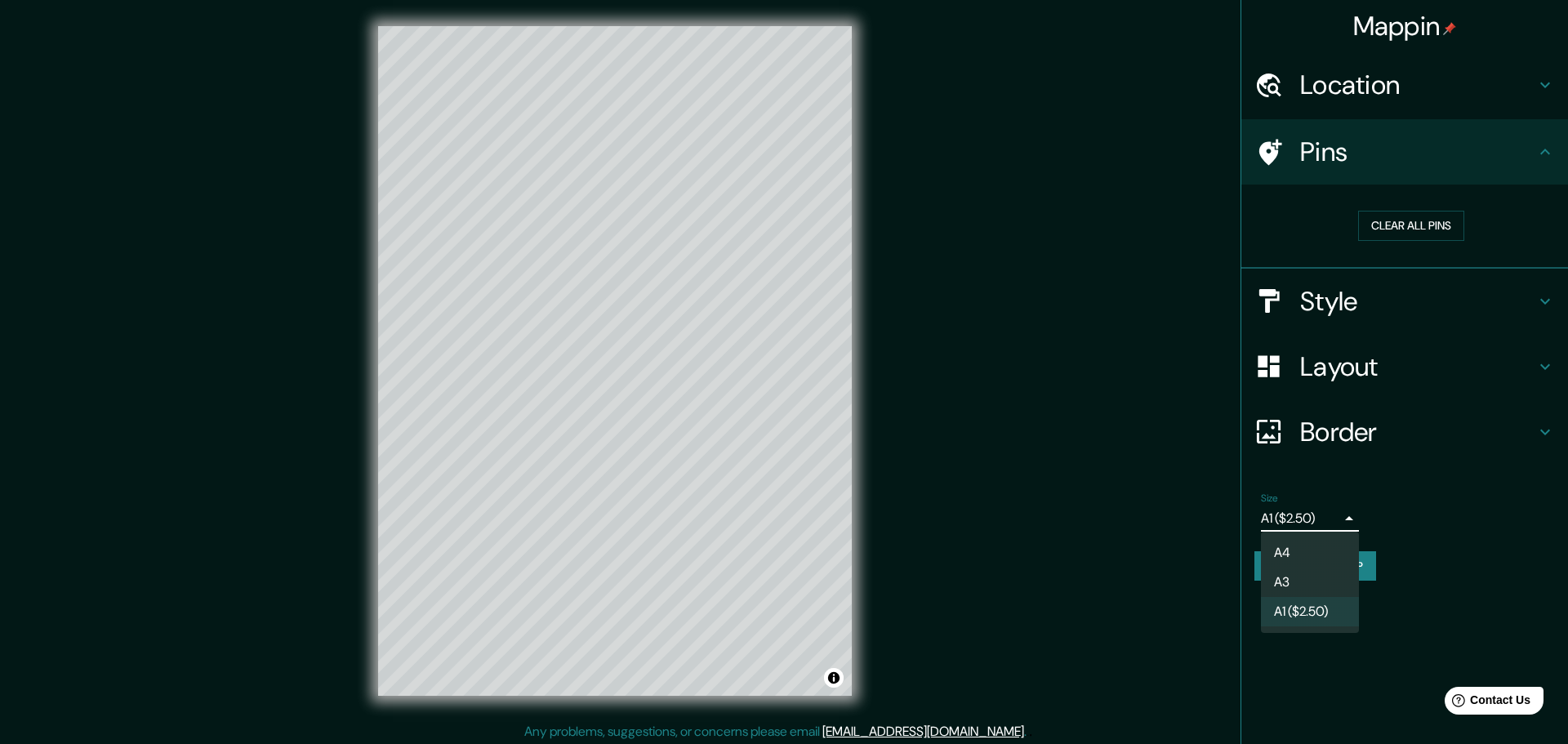
click at [1299, 549] on li "A4" at bounding box center [1310, 553] width 98 height 29
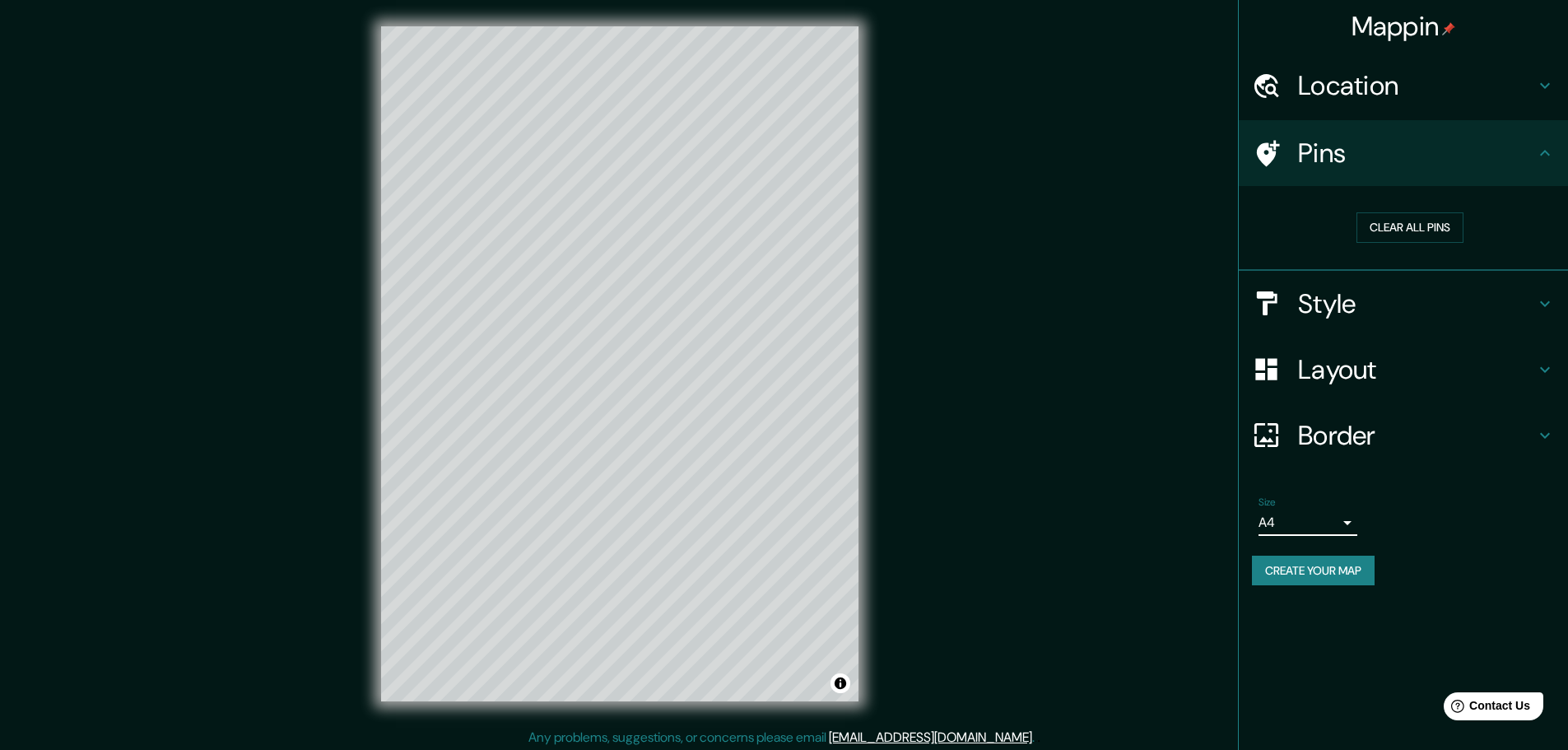
click at [1321, 522] on body "Mappin Location Pins Clear all pins Style Layout Border Choose a border. Hint :…" at bounding box center [784, 375] width 1568 height 750
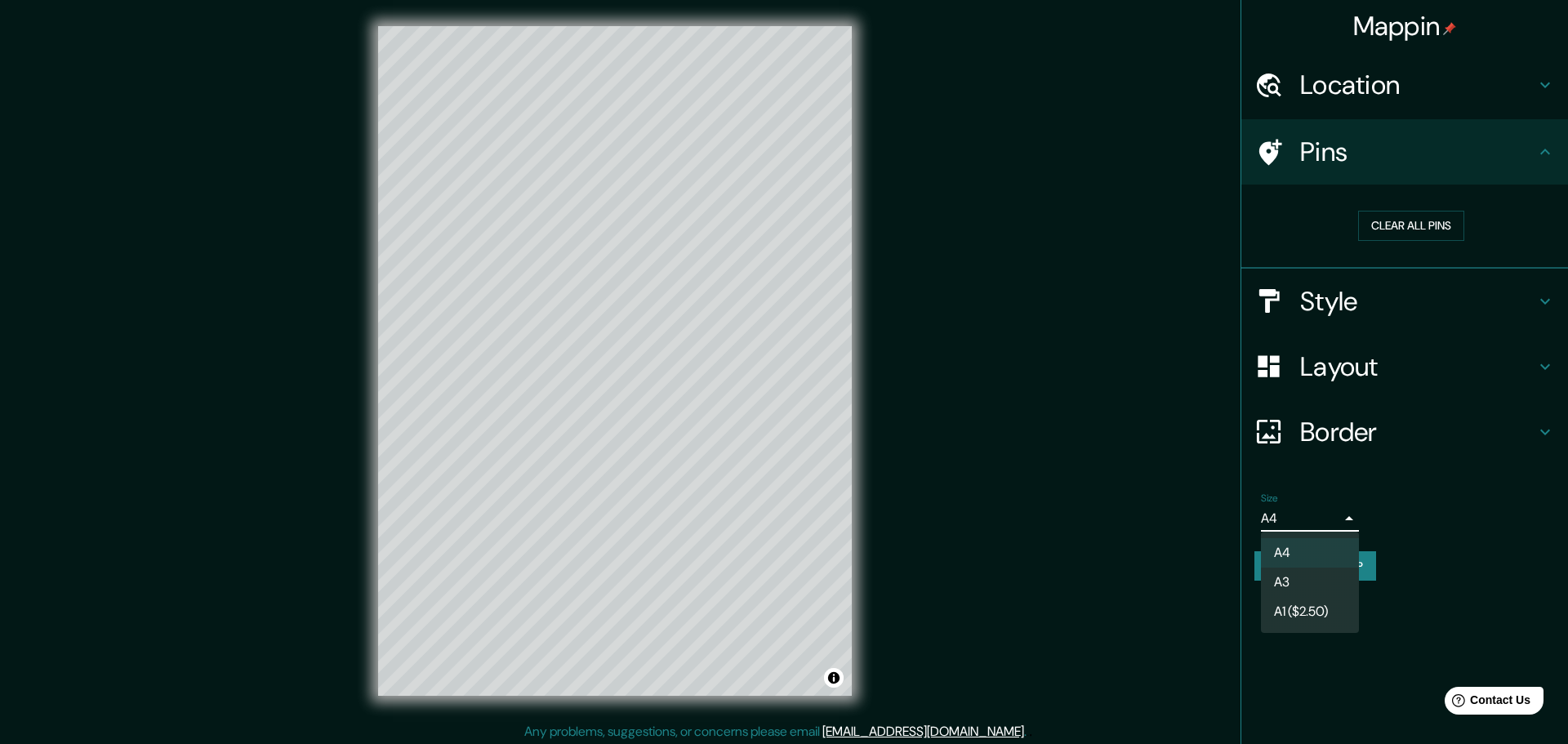
click at [1284, 574] on li "A3" at bounding box center [1310, 582] width 98 height 29
type input "a4"
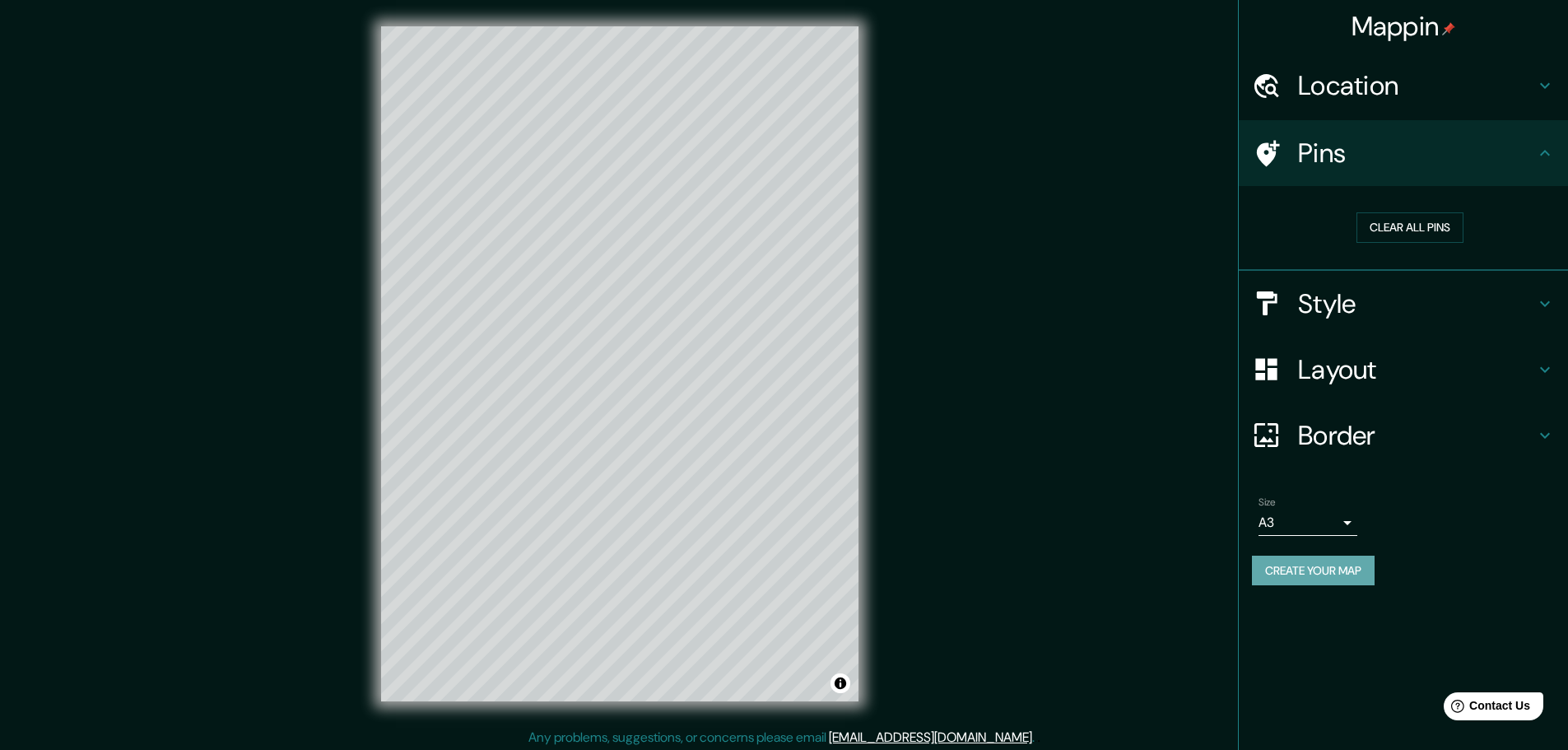
click at [1322, 574] on button "Create your map" at bounding box center [1314, 570] width 123 height 30
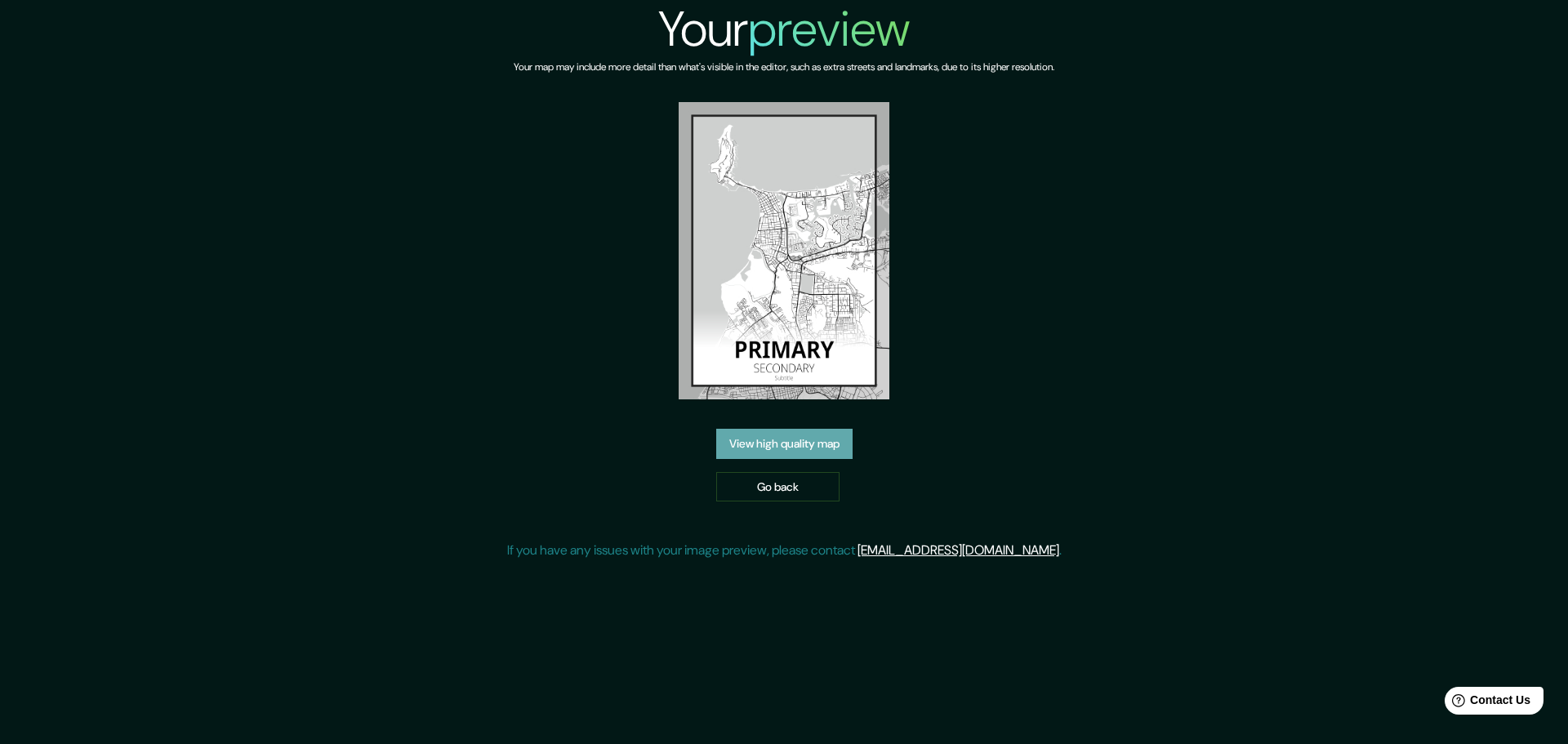
click at [776, 453] on link "View high quality map" at bounding box center [784, 443] width 136 height 30
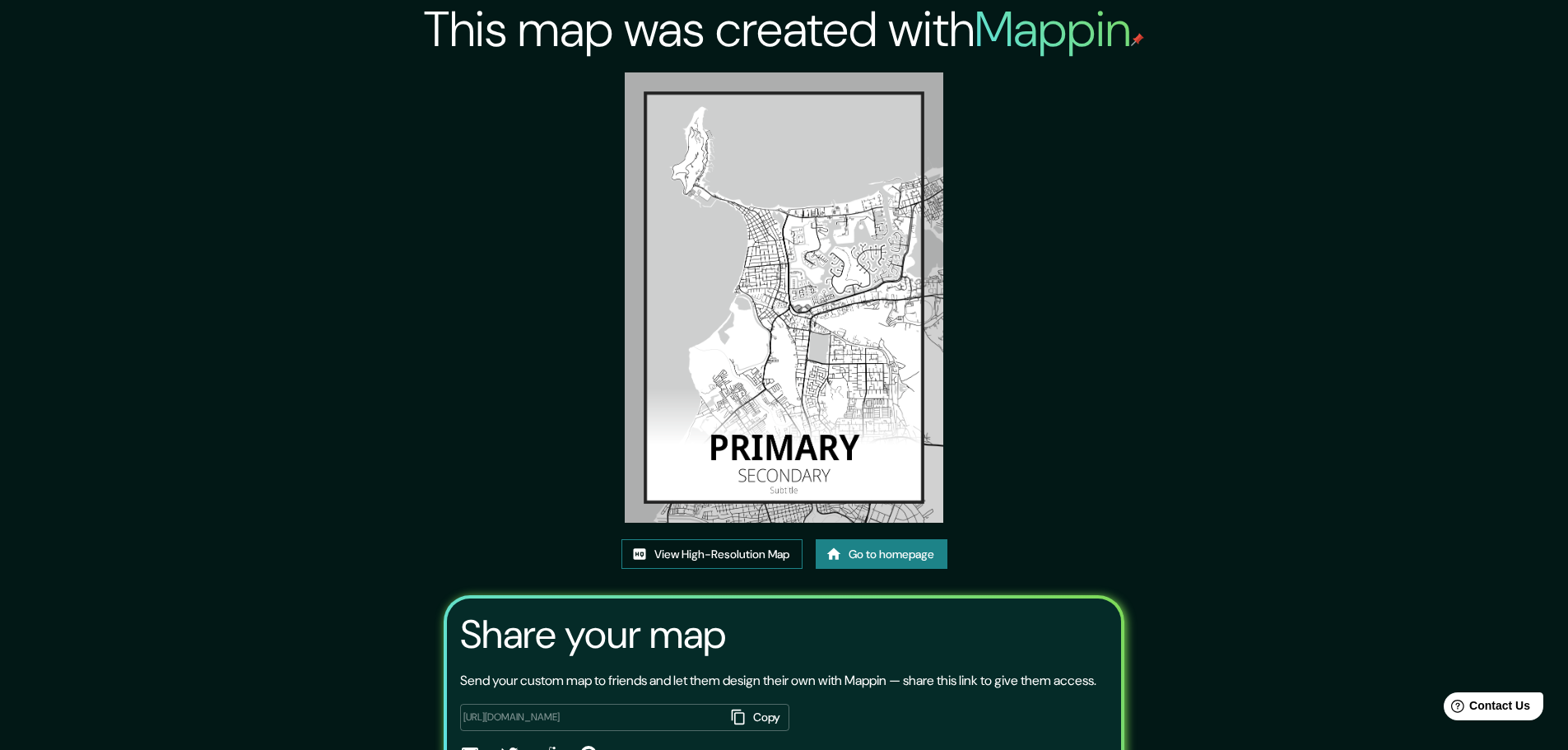
click at [739, 550] on link "View High-Resolution Map" at bounding box center [712, 554] width 182 height 30
